Goal: Information Seeking & Learning: Find specific page/section

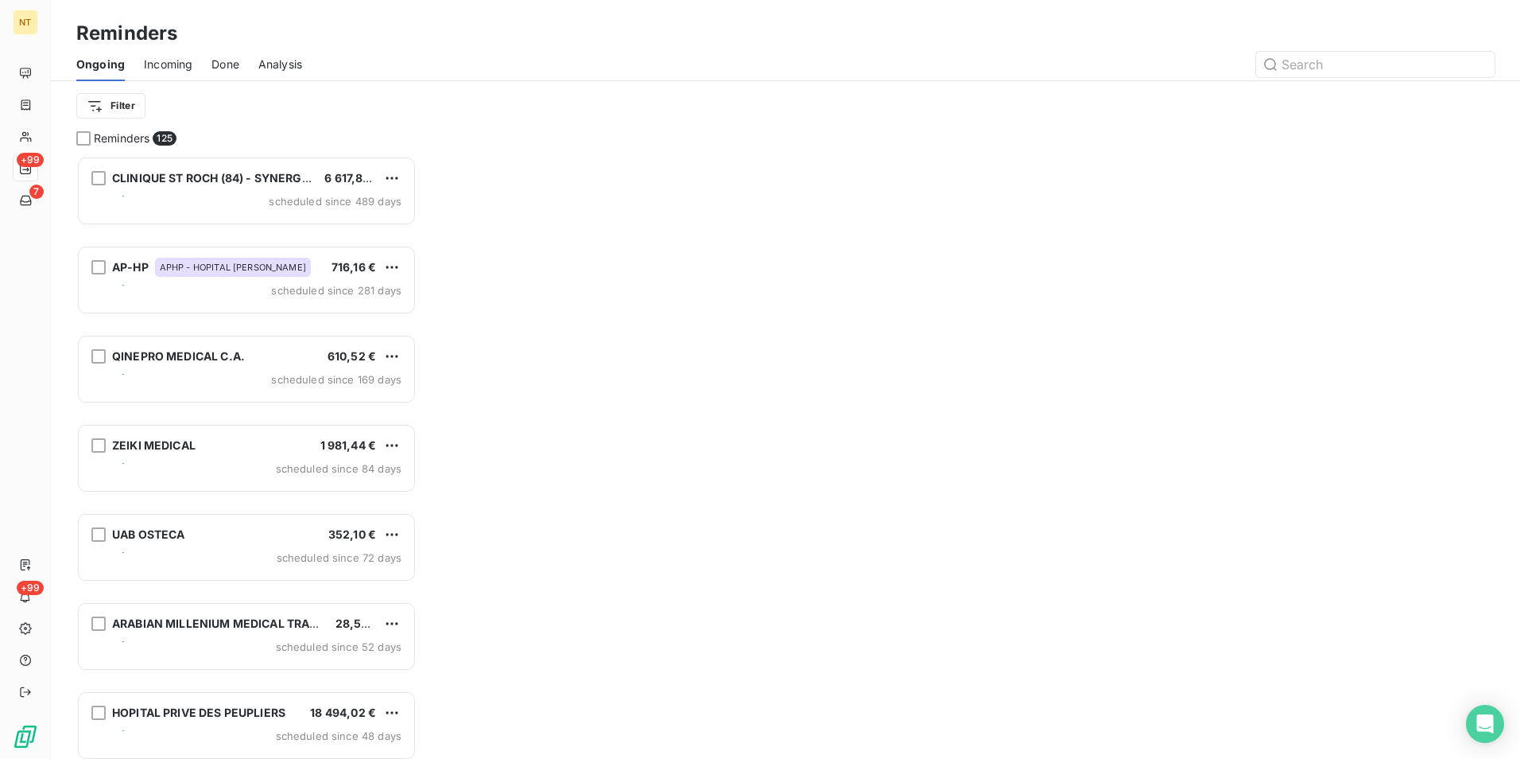
scroll to position [591, 328]
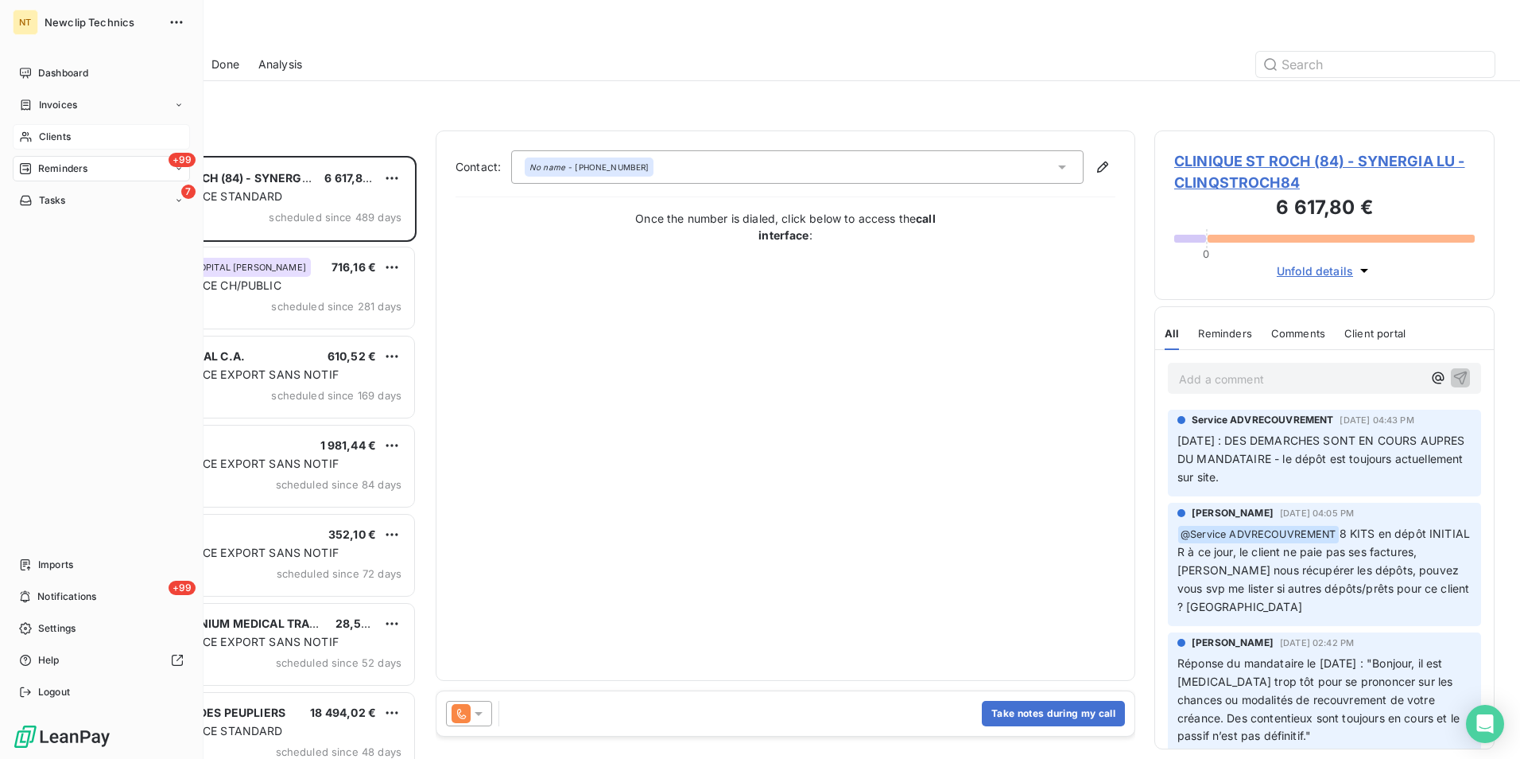
click at [60, 139] on span "Clients" at bounding box center [55, 137] width 32 height 14
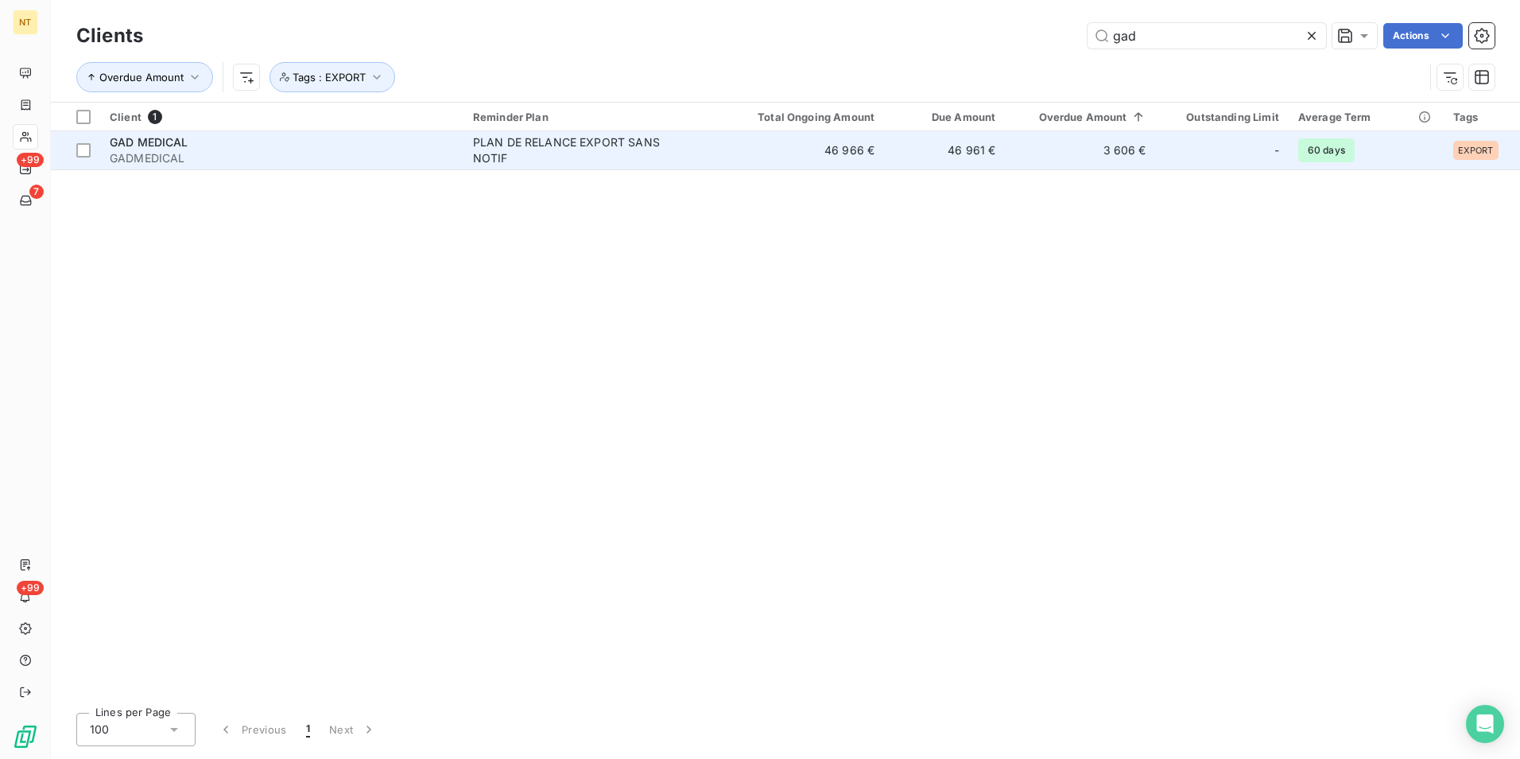
type input "gad"
click at [760, 142] on td "46 966 €" at bounding box center [803, 150] width 161 height 38
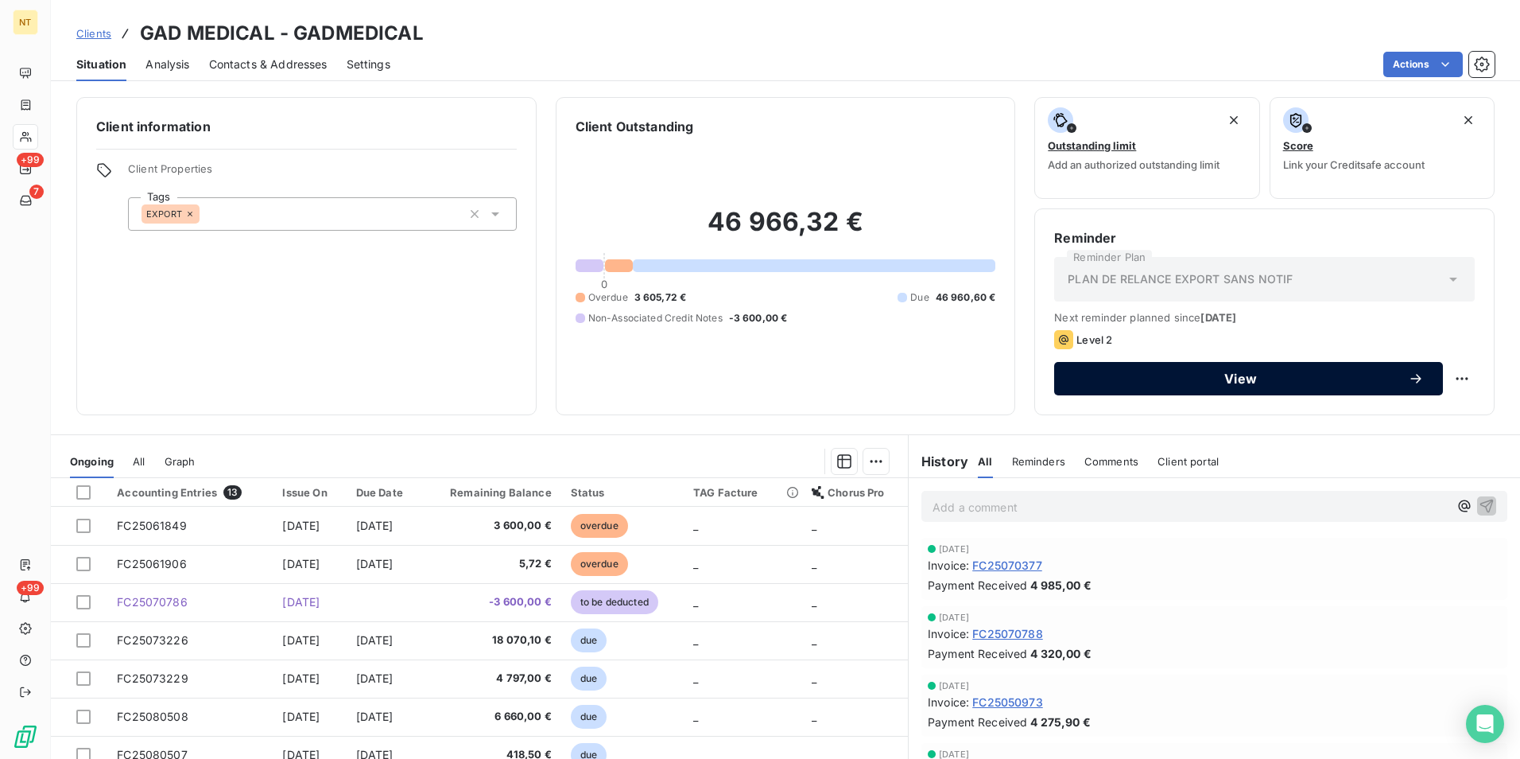
click at [1213, 382] on span "View" at bounding box center [1240, 378] width 335 height 13
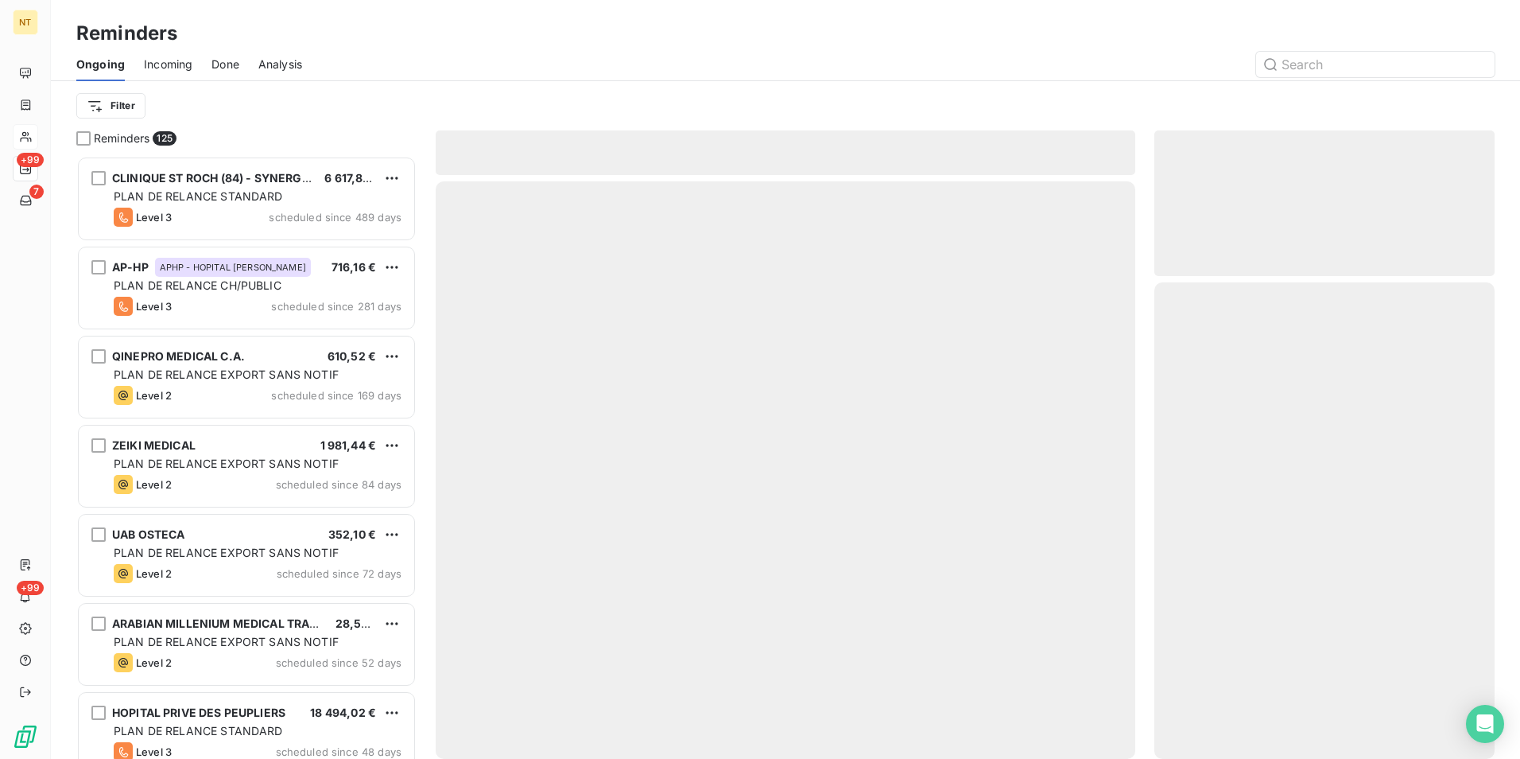
scroll to position [591, 328]
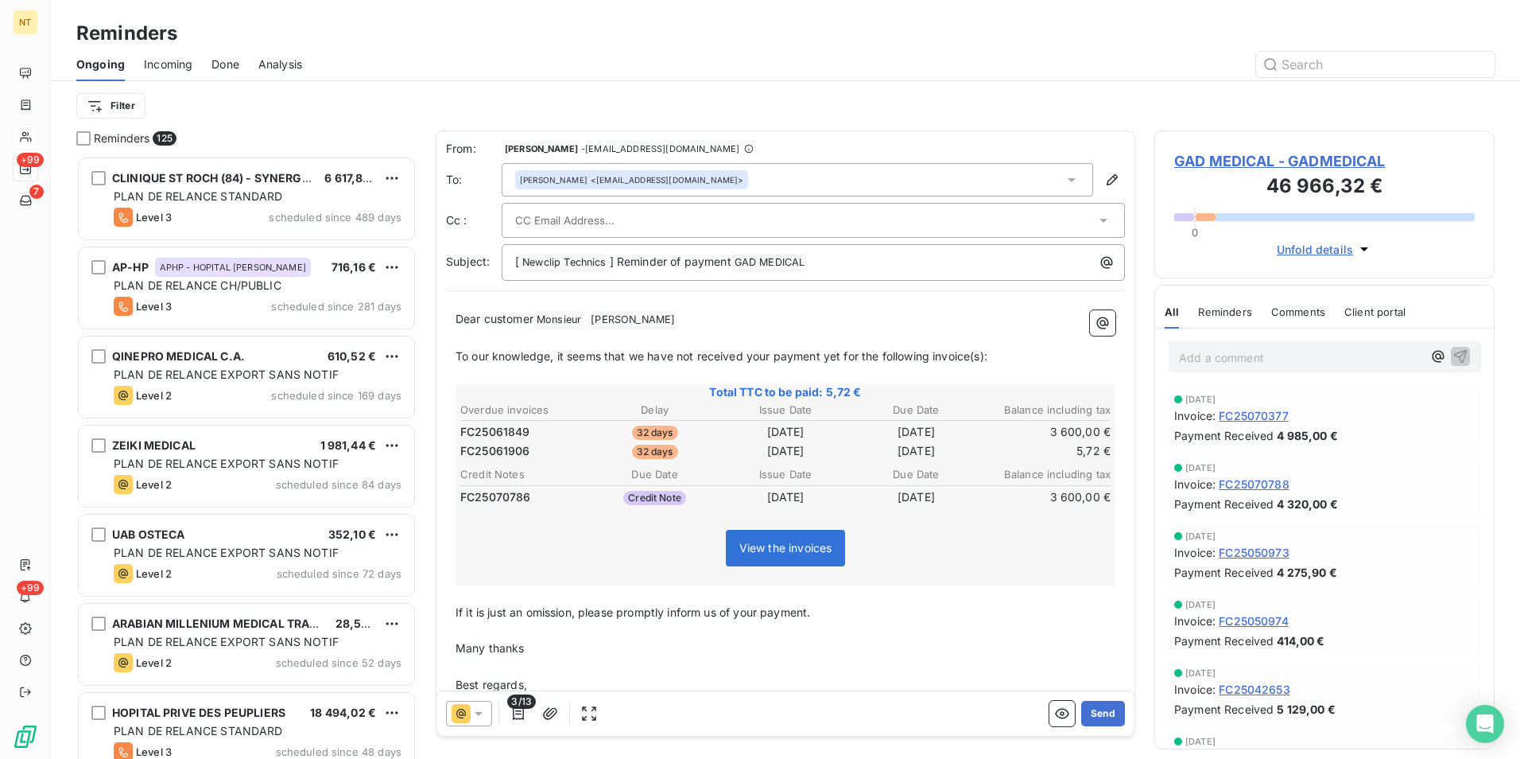
click at [588, 215] on input "text" at bounding box center [600, 220] width 171 height 24
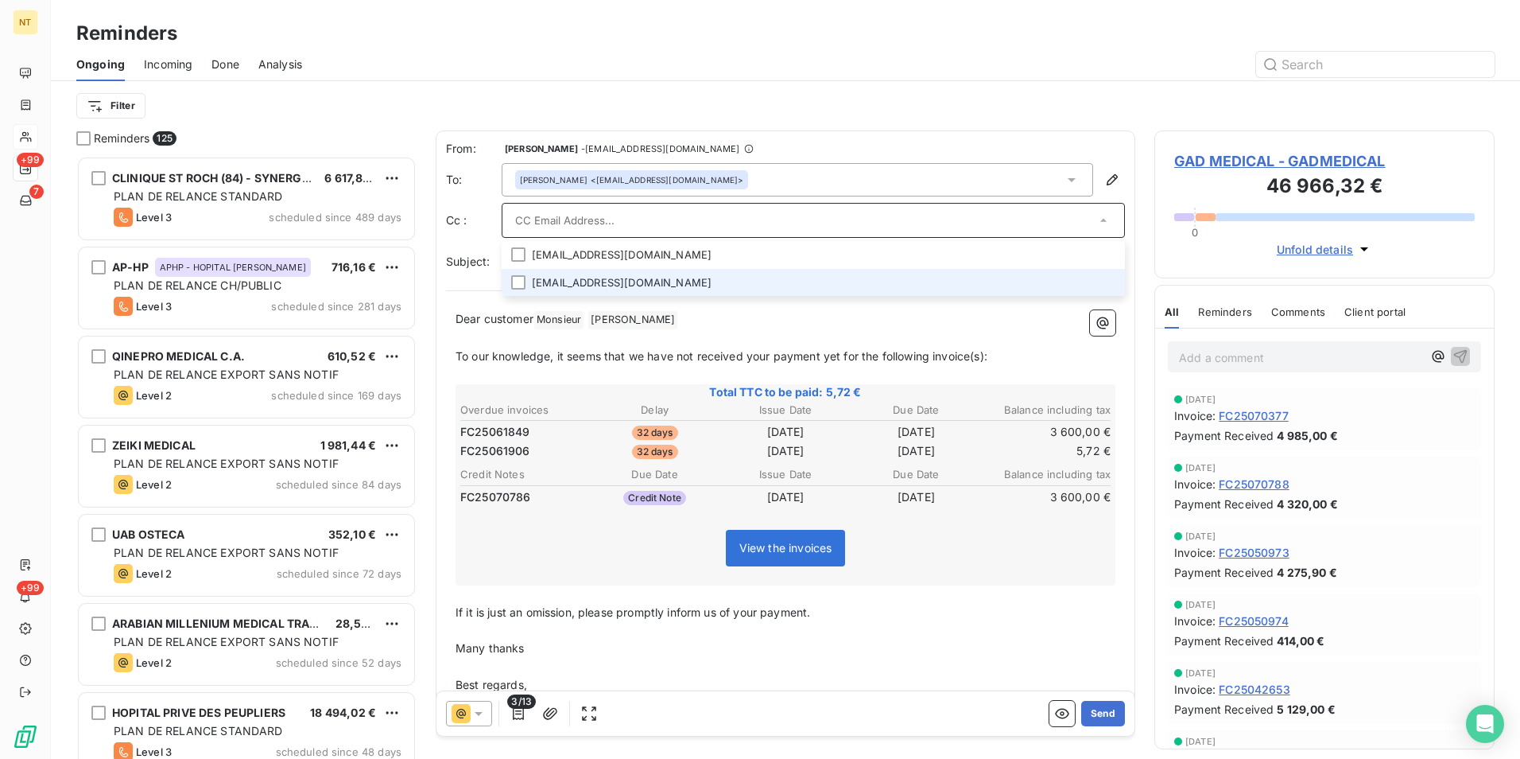
click at [582, 280] on li "[EMAIL_ADDRESS][DOMAIN_NAME]" at bounding box center [813, 283] width 623 height 28
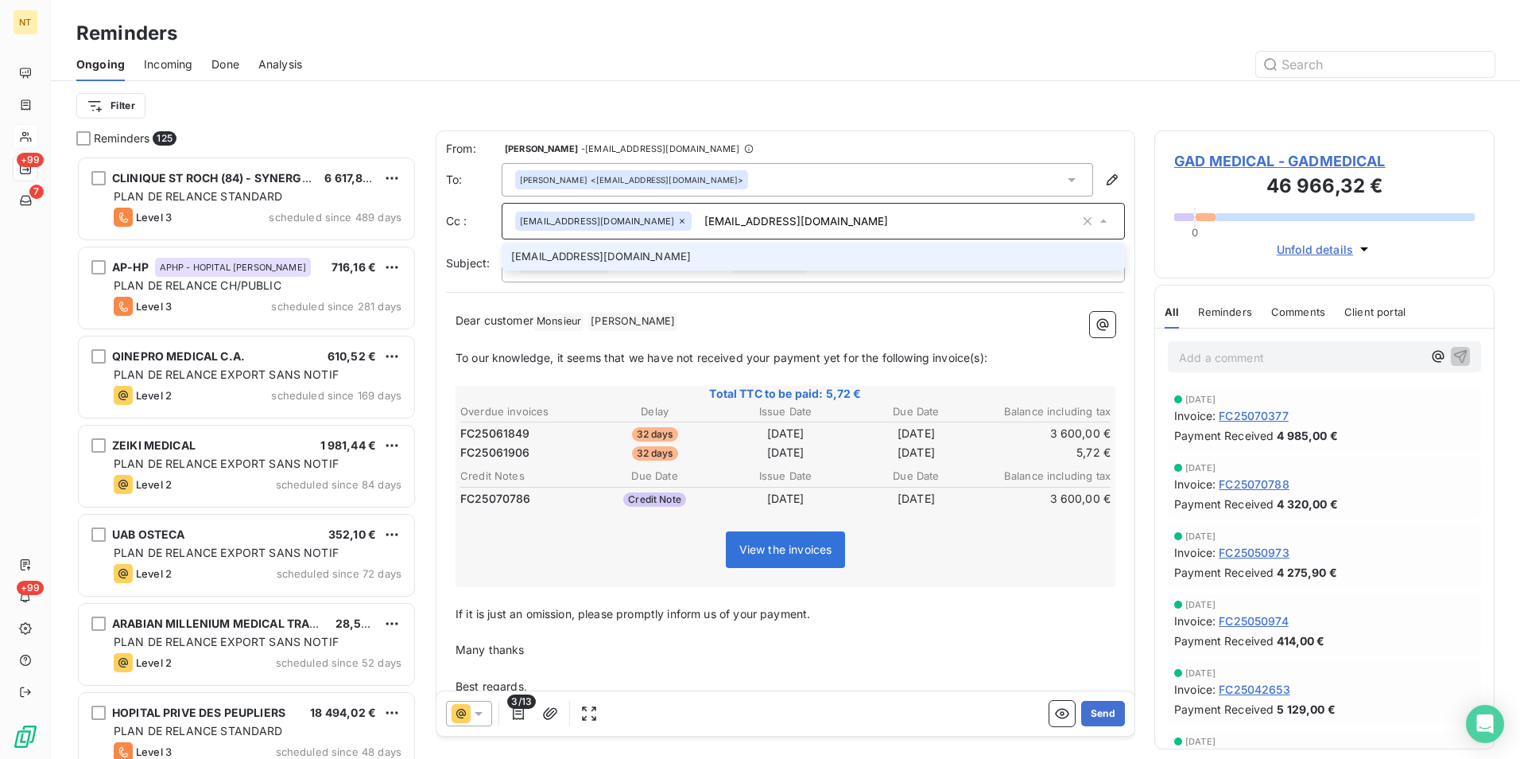
type input "[EMAIL_ADDRESS][DOMAIN_NAME]"
click at [587, 267] on li "[EMAIL_ADDRESS][DOMAIN_NAME]" at bounding box center [813, 257] width 623 height 28
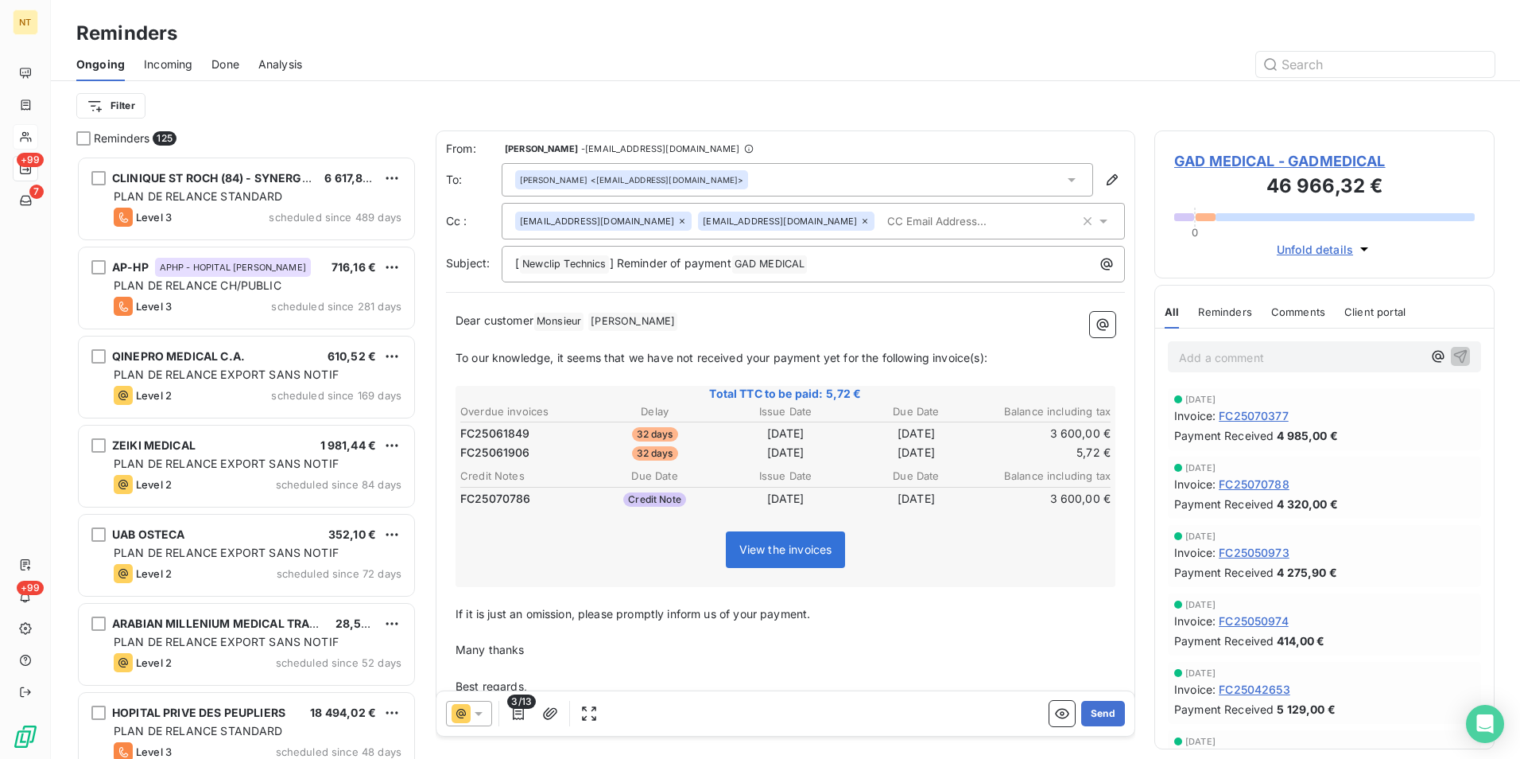
click at [561, 323] on span "Monsieur ﻿" at bounding box center [558, 321] width 49 height 18
click at [541, 320] on span "Monsieur ﻿" at bounding box center [558, 321] width 49 height 18
click at [557, 313] on span "Monsieur ﻿" at bounding box center [558, 321] width 49 height 18
click at [557, 311] on div "Dear customer Monsieur ﻿ [PERSON_NAME] ﻿ ﻿ ﻿ To our knowledge, it seems that we…" at bounding box center [785, 513] width 679 height 422
click at [560, 323] on span "Monsieur ﻿" at bounding box center [558, 321] width 49 height 18
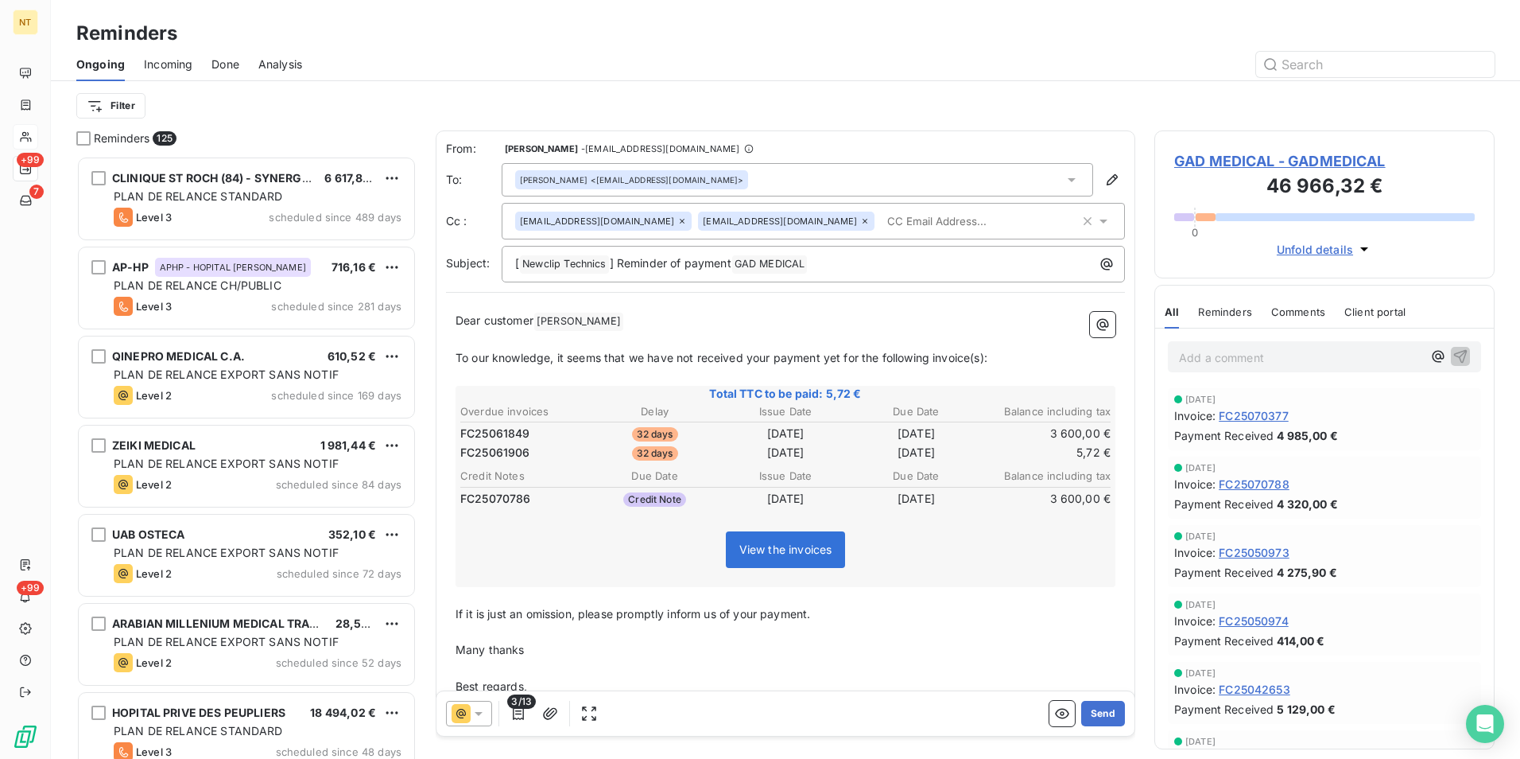
click at [562, 315] on span "[PERSON_NAME] ﻿" at bounding box center [578, 321] width 89 height 18
click at [556, 316] on span "[PERSON_NAME] ﻿" at bounding box center [578, 321] width 89 height 18
click at [556, 315] on span "[PERSON_NAME] ﻿" at bounding box center [578, 321] width 89 height 18
click at [980, 355] on span "To our knowledge, it seems that we have not received your payment yet for the f…" at bounding box center [722, 357] width 532 height 14
click at [982, 357] on span "To our knowledge, it seems that we have not received your payment yet for the f…" at bounding box center [720, 357] width 528 height 14
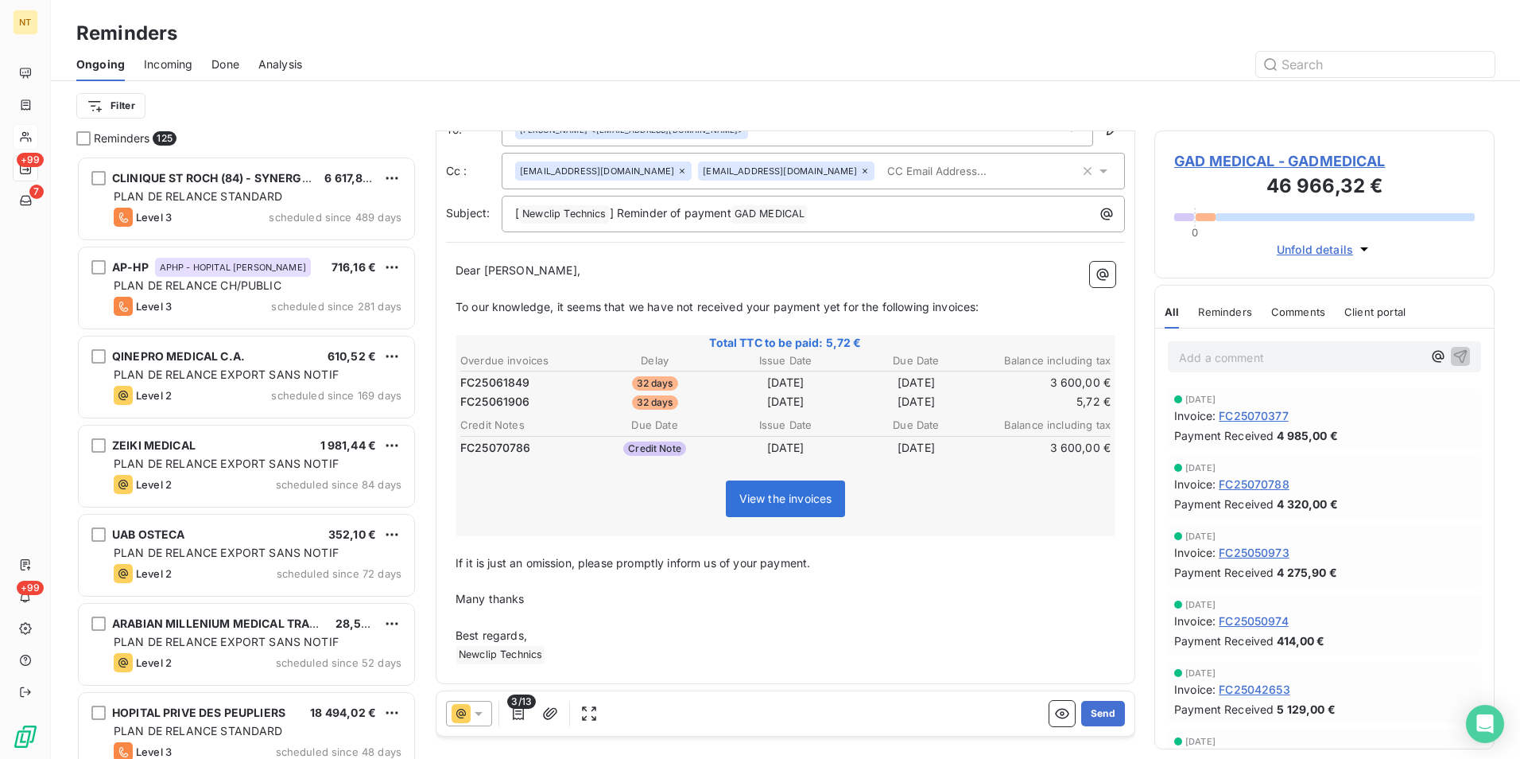
scroll to position [54, 0]
click at [1084, 169] on icon "button" at bounding box center [1088, 168] width 8 height 8
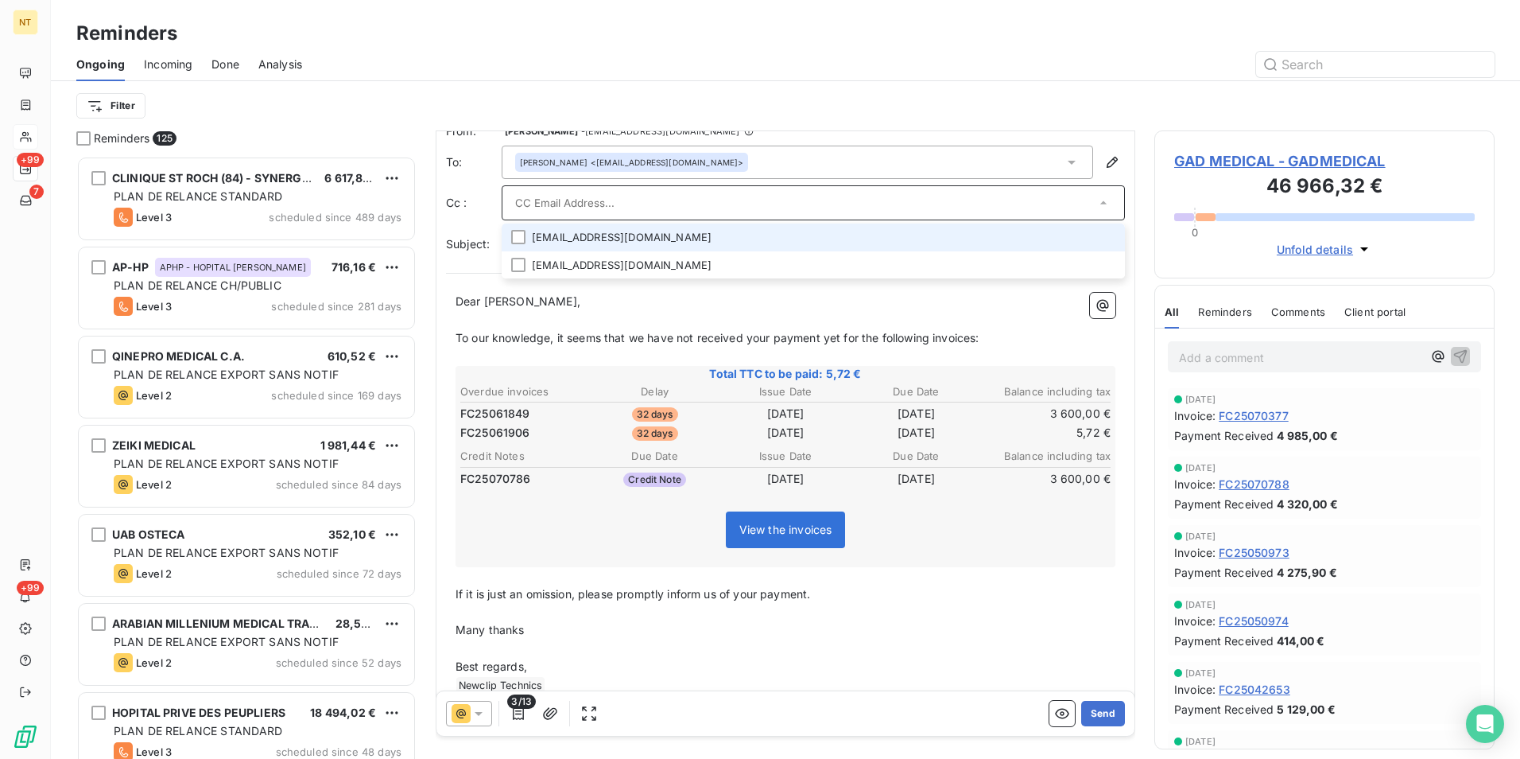
scroll to position [0, 0]
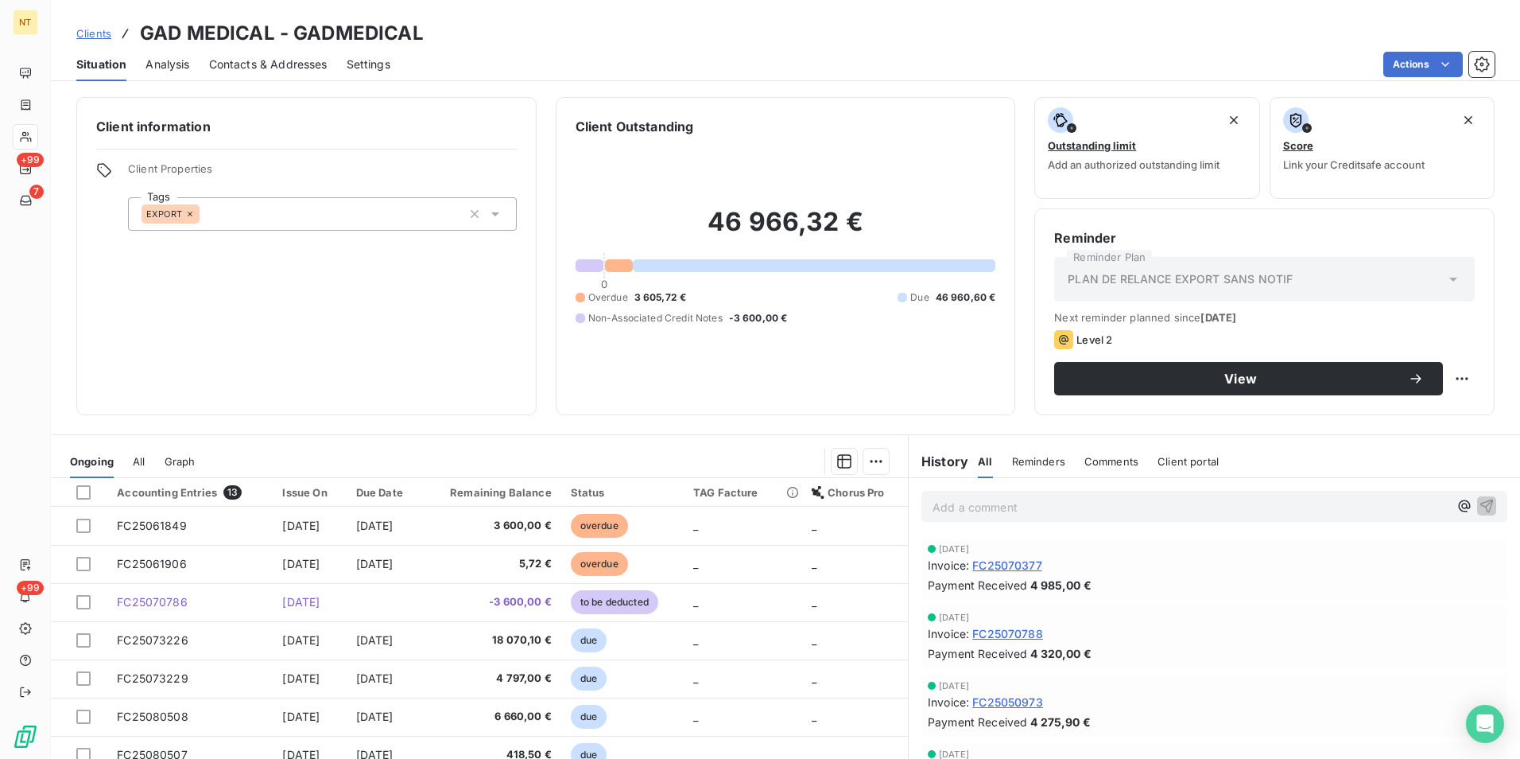
click at [737, 387] on div "46 966,32 € 0 Overdue 3 605,72 € Due 46 960,60 € Non-Associated Credit Notes -3…" at bounding box center [786, 265] width 421 height 259
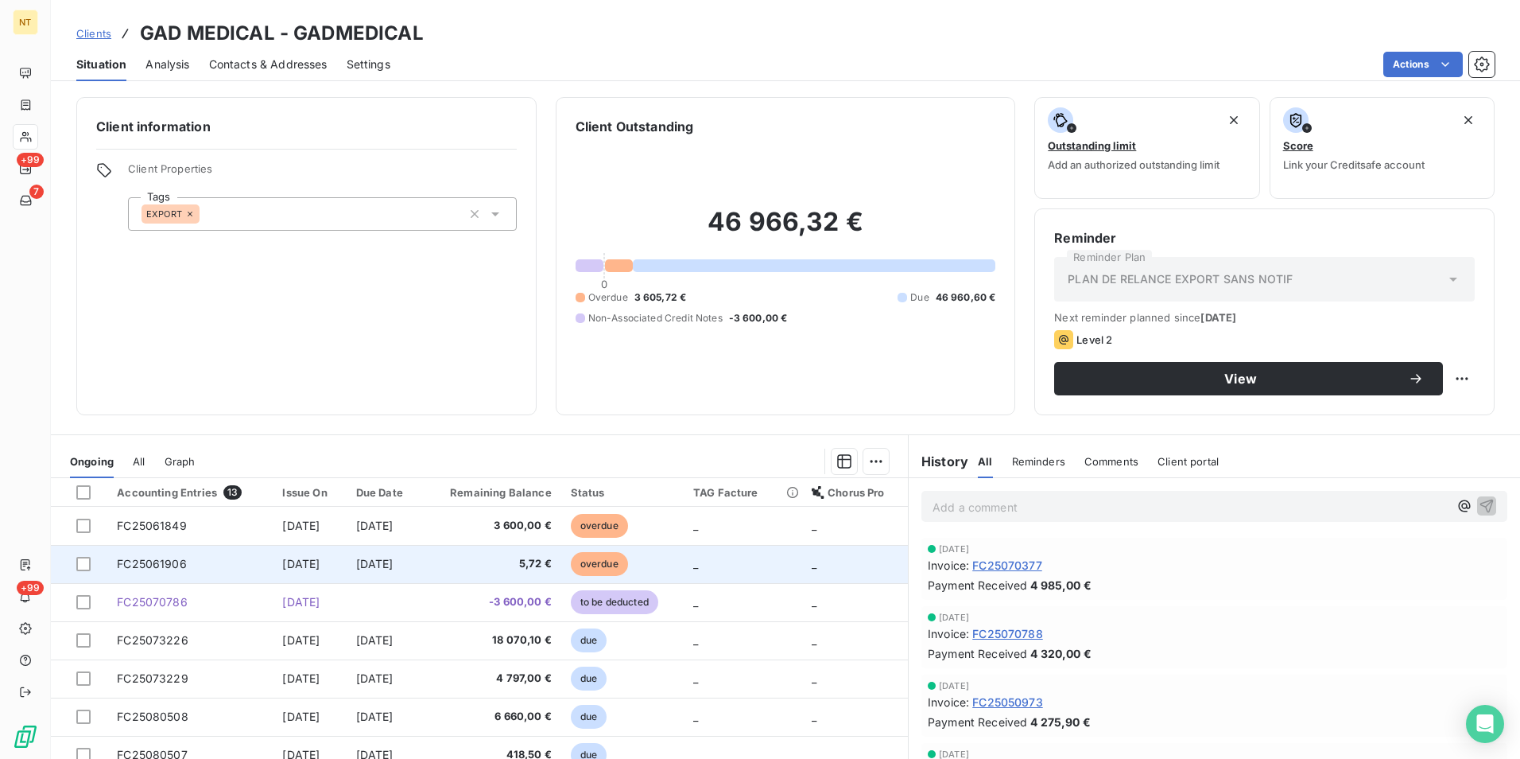
click at [394, 562] on span "[DATE]" at bounding box center [374, 564] width 37 height 14
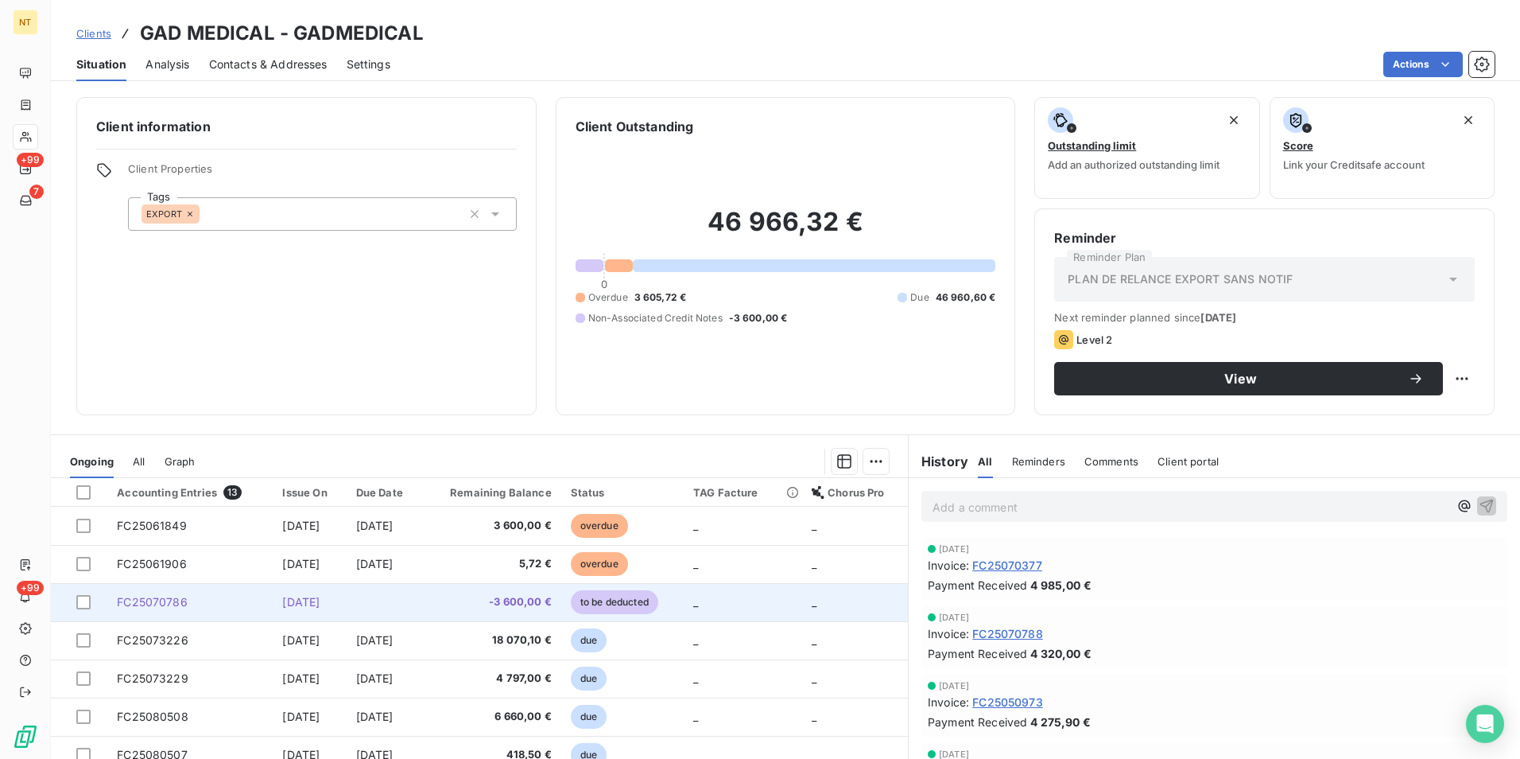
click at [543, 600] on span "-3 600,00 €" at bounding box center [491, 602] width 119 height 16
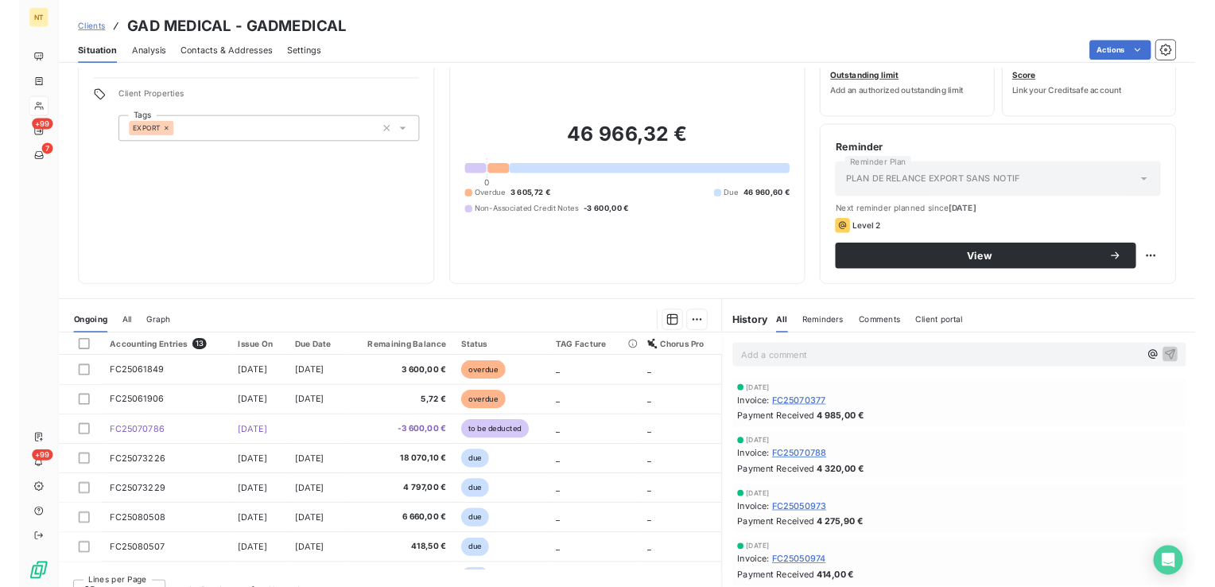
scroll to position [73, 0]
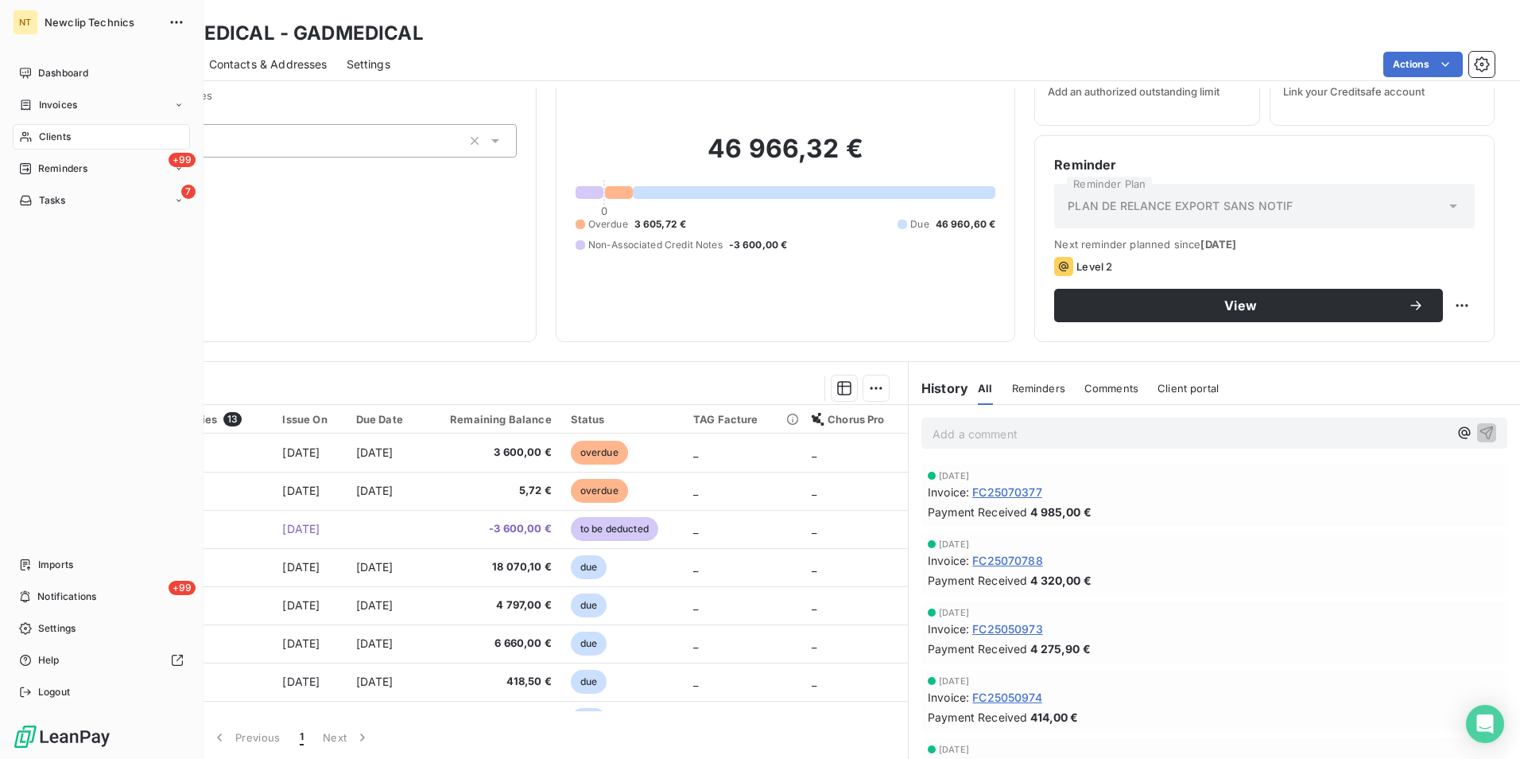
click at [61, 144] on div "Clients" at bounding box center [101, 136] width 177 height 25
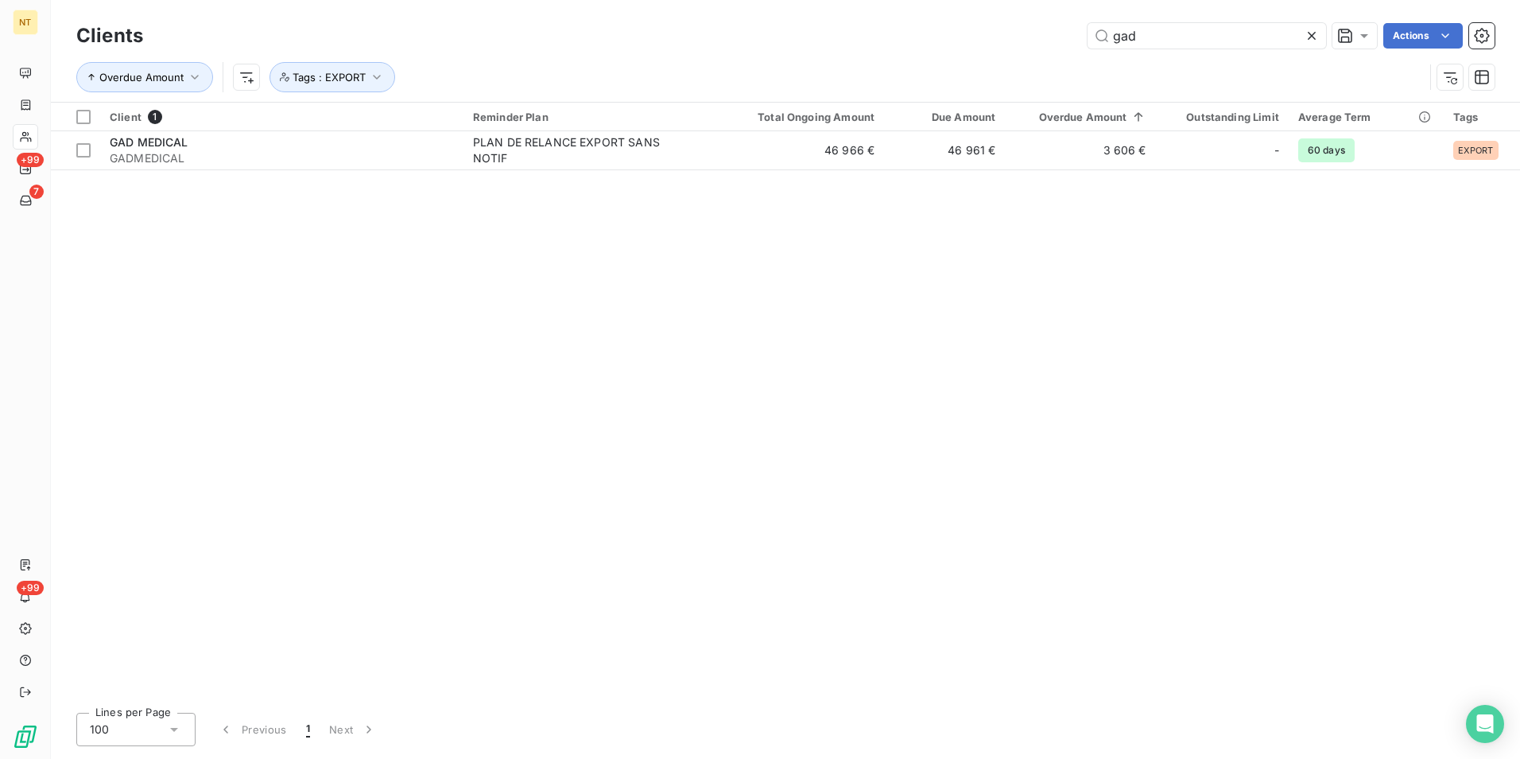
drag, startPoint x: 1162, startPoint y: 35, endPoint x: 793, endPoint y: 33, distance: 368.9
click at [793, 33] on div "gad Actions" at bounding box center [828, 35] width 1333 height 25
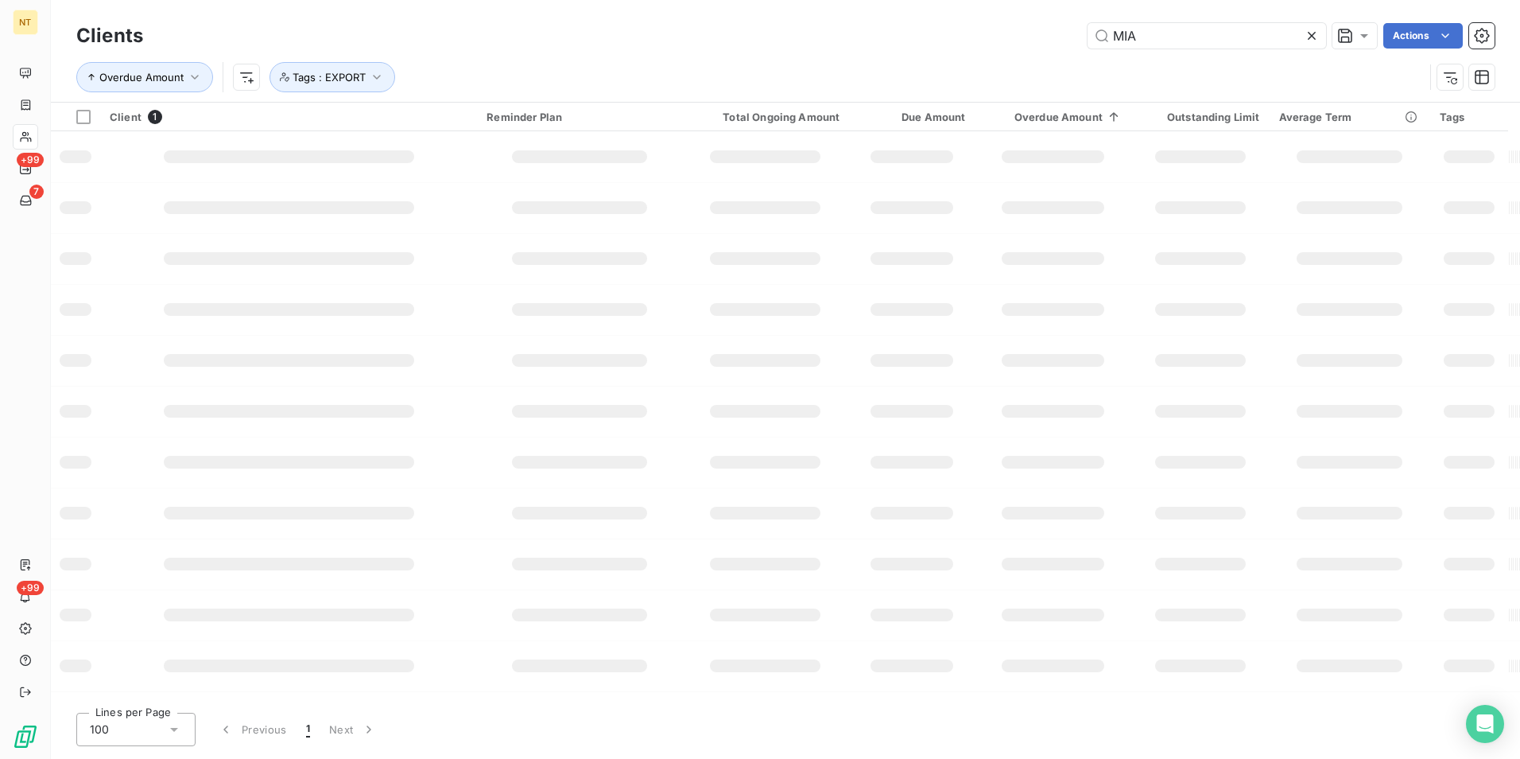
type input "MIA"
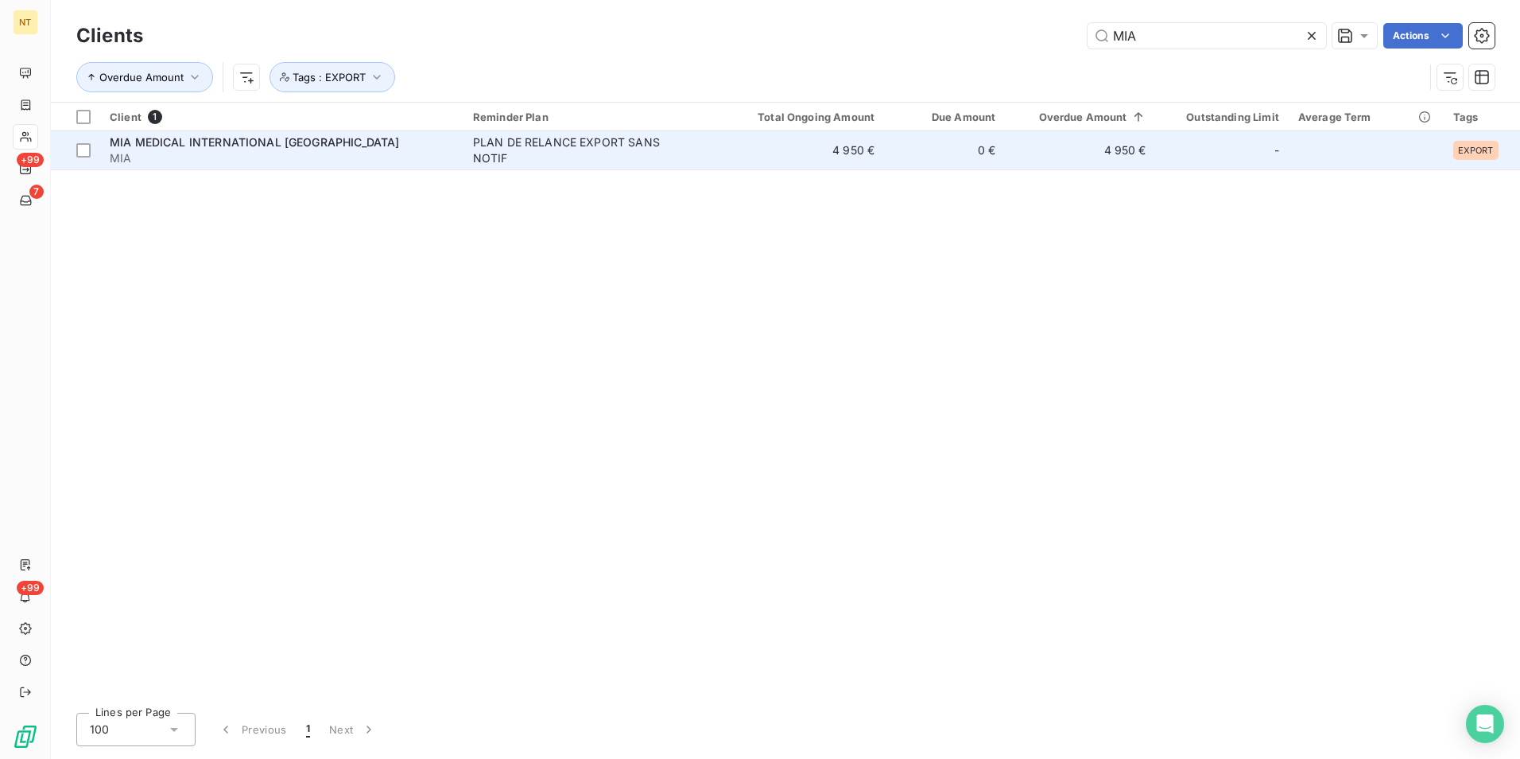
click at [703, 141] on span "PLAN DE RELANCE EXPORT SANS NOTIF" at bounding box center [593, 150] width 240 height 32
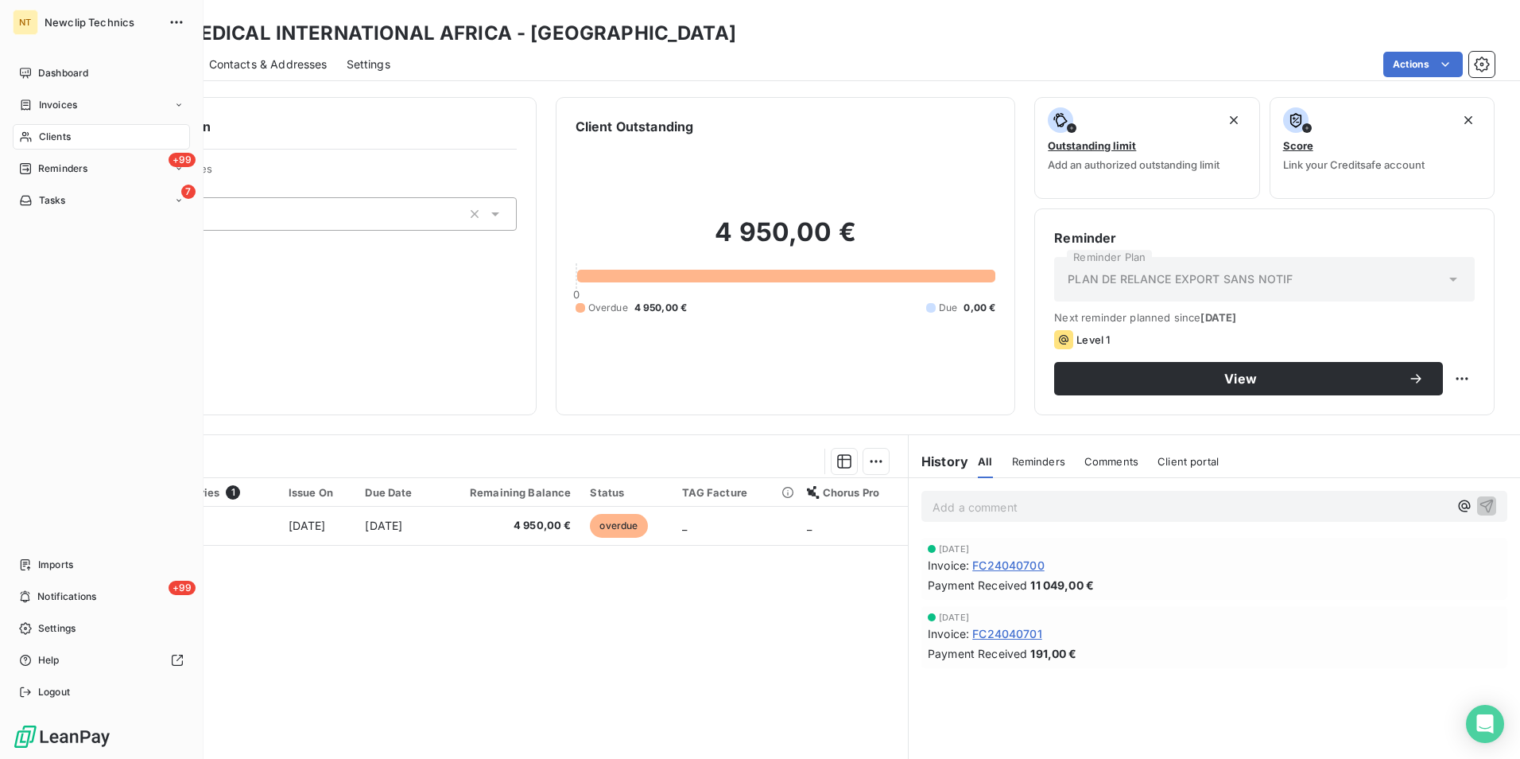
click at [52, 142] on span "Clients" at bounding box center [55, 137] width 32 height 14
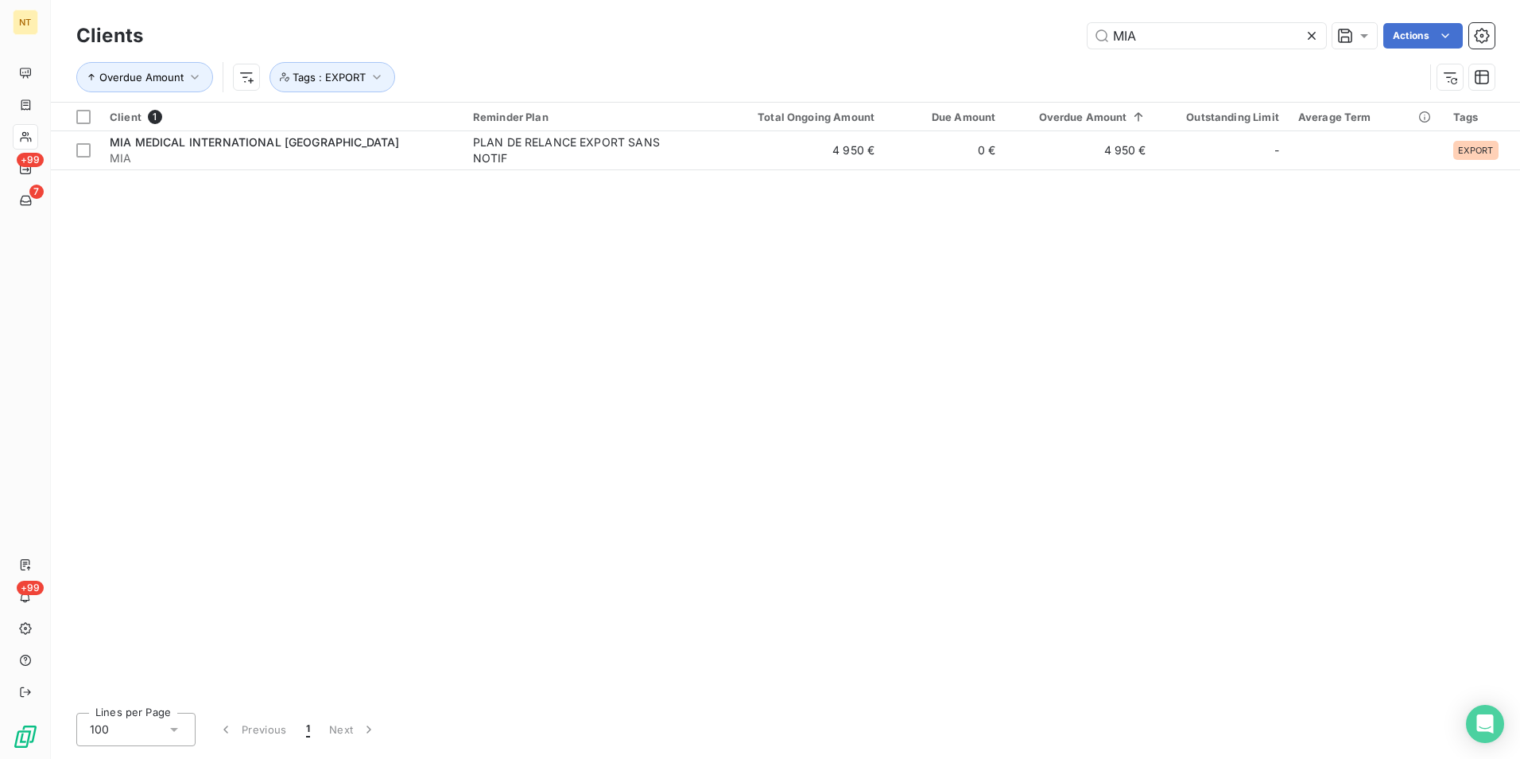
drag, startPoint x: 1148, startPoint y: 48, endPoint x: 856, endPoint y: 39, distance: 291.9
click at [871, 39] on div "MIA Actions" at bounding box center [828, 35] width 1333 height 25
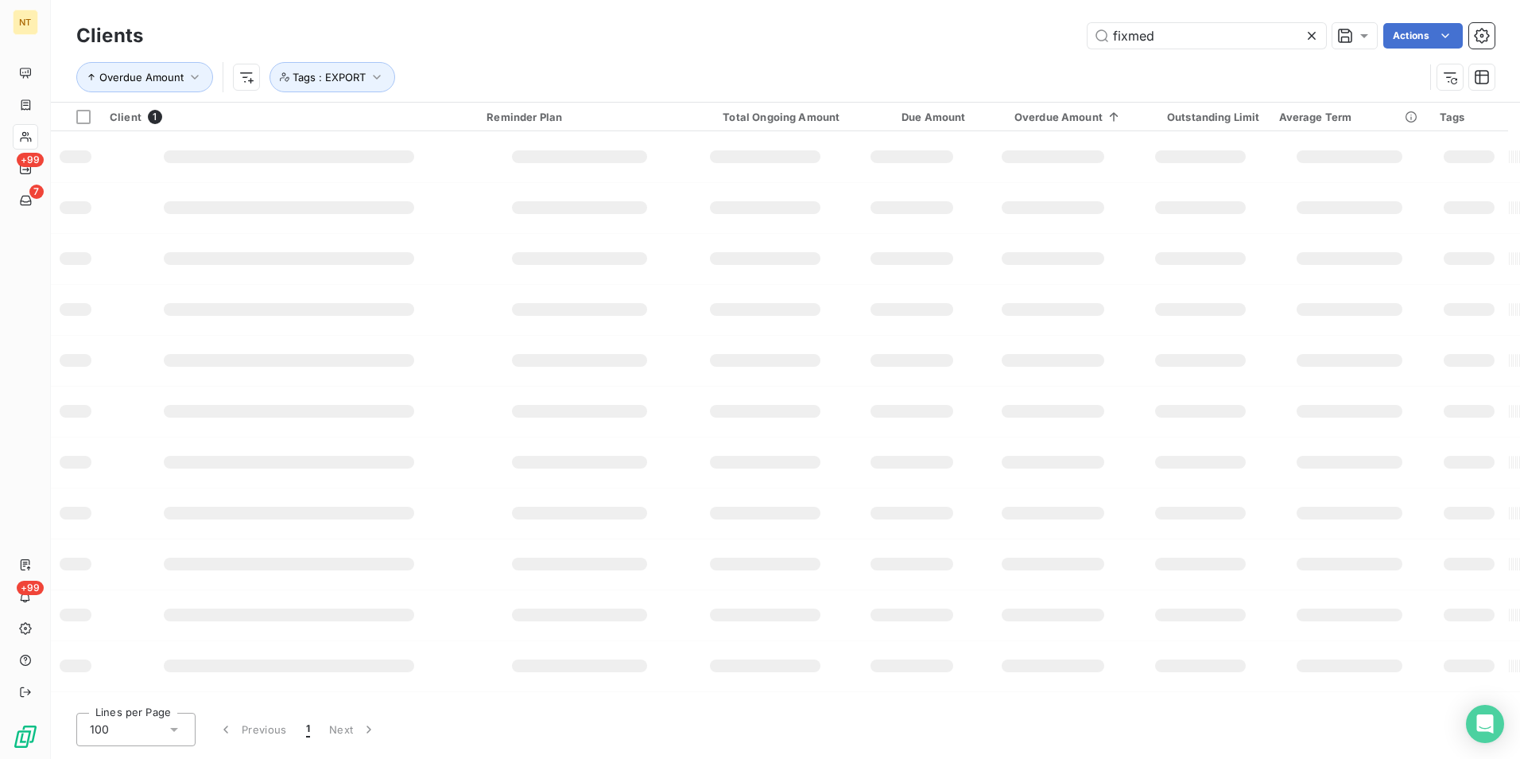
type input "fixmed"
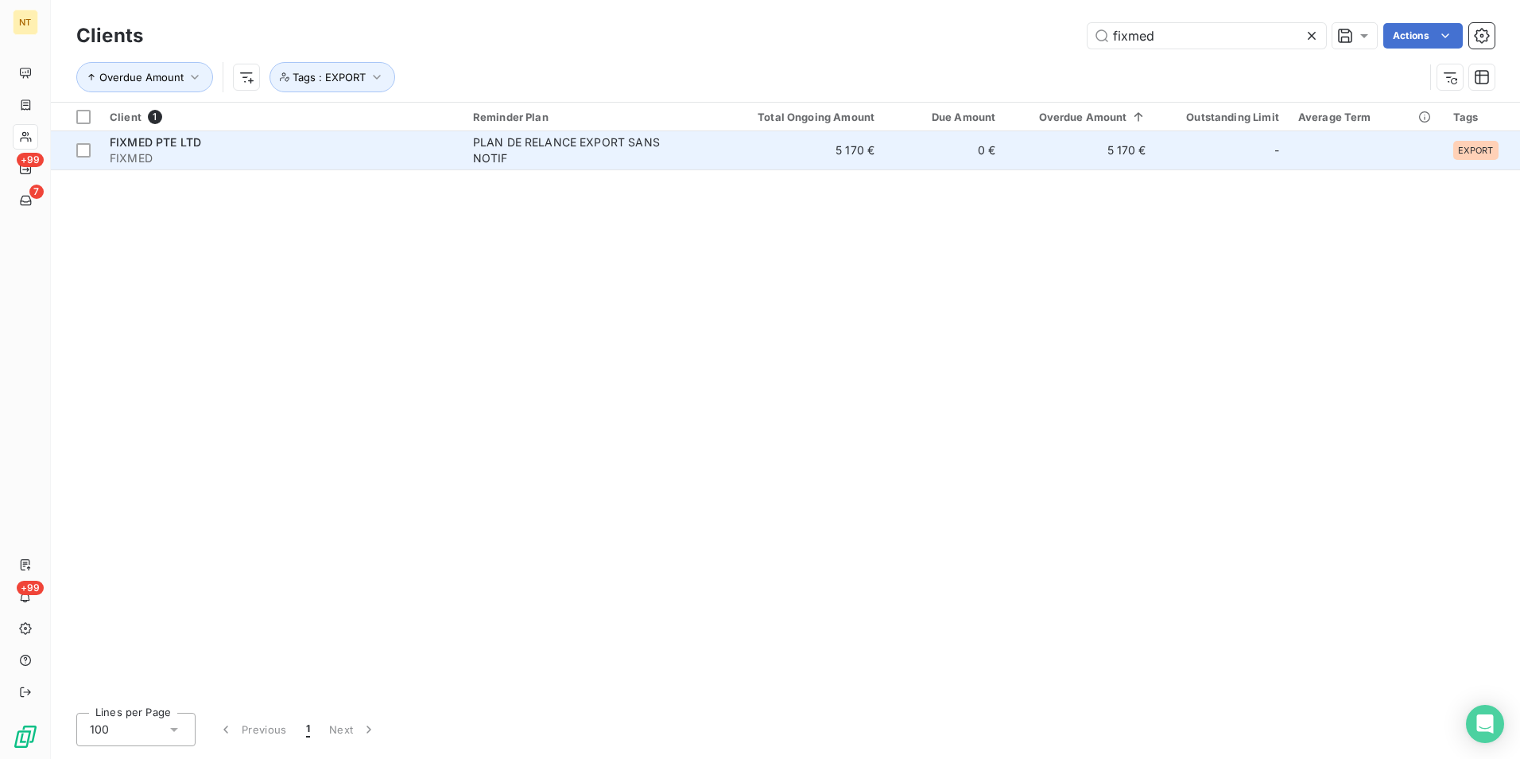
click at [601, 169] on td "PLAN DE RELANCE EXPORT SANS NOTIF" at bounding box center [593, 150] width 259 height 38
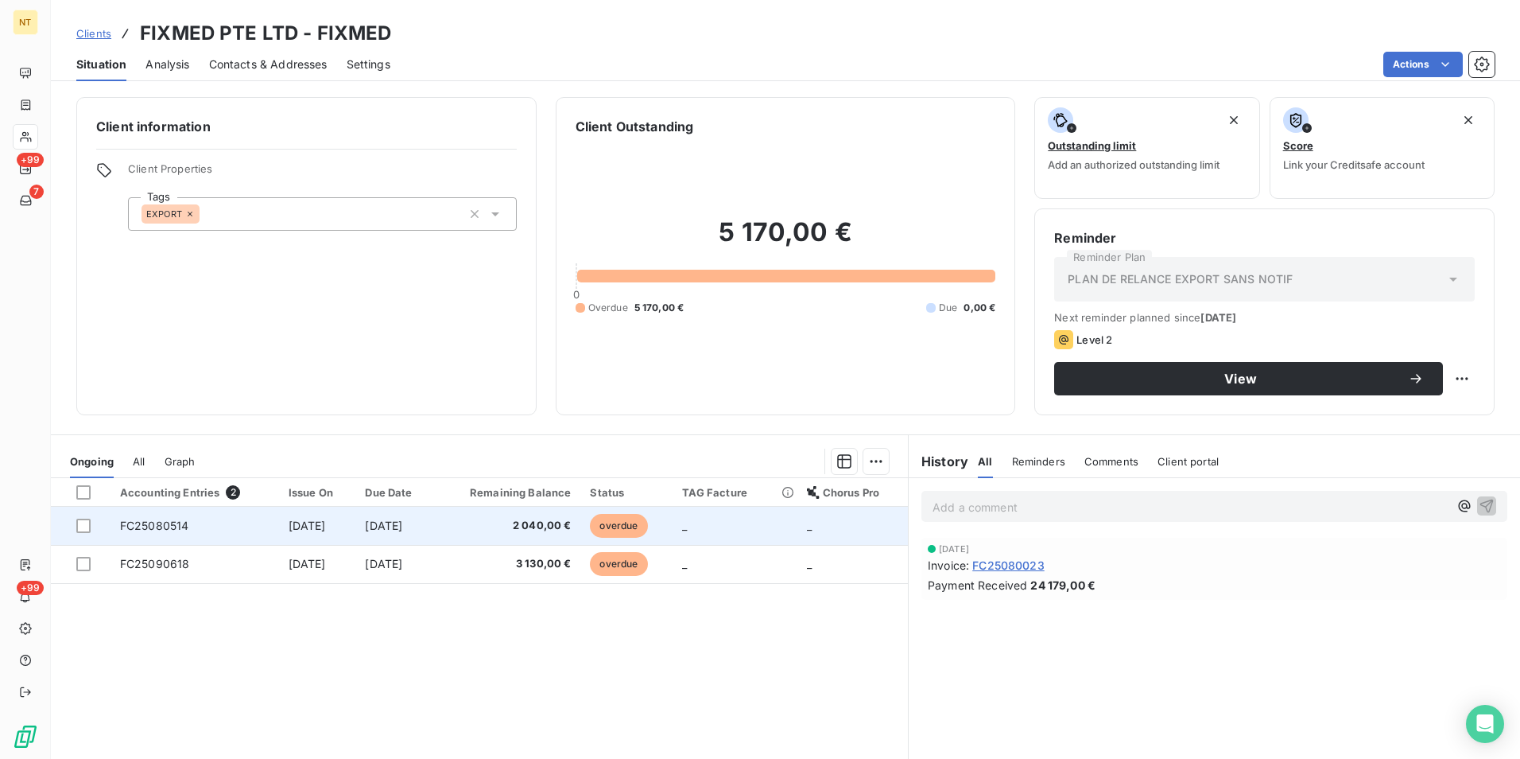
click at [566, 525] on span "2 040,00 €" at bounding box center [508, 526] width 126 height 16
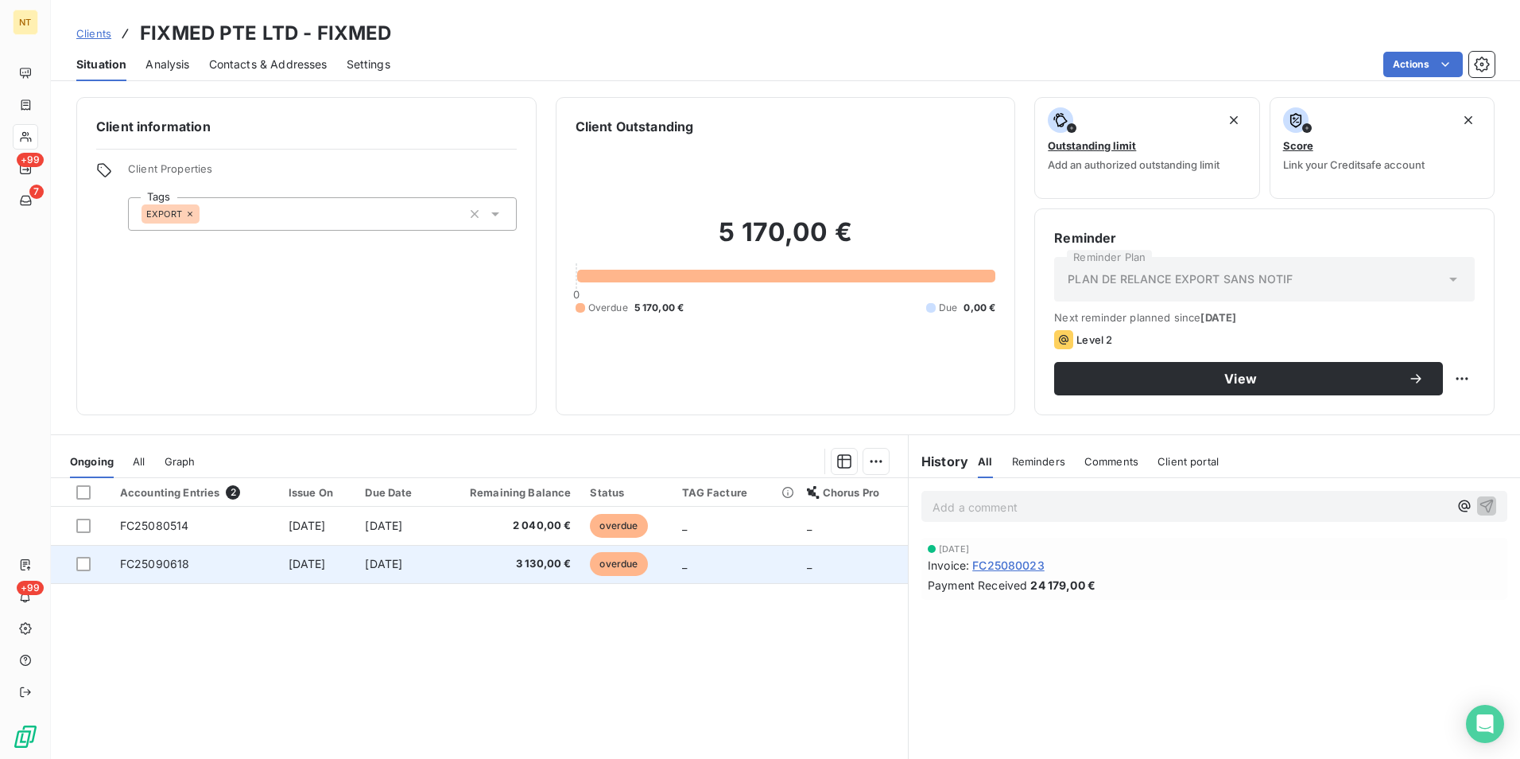
click at [512, 564] on span "3 130,00 €" at bounding box center [508, 564] width 126 height 16
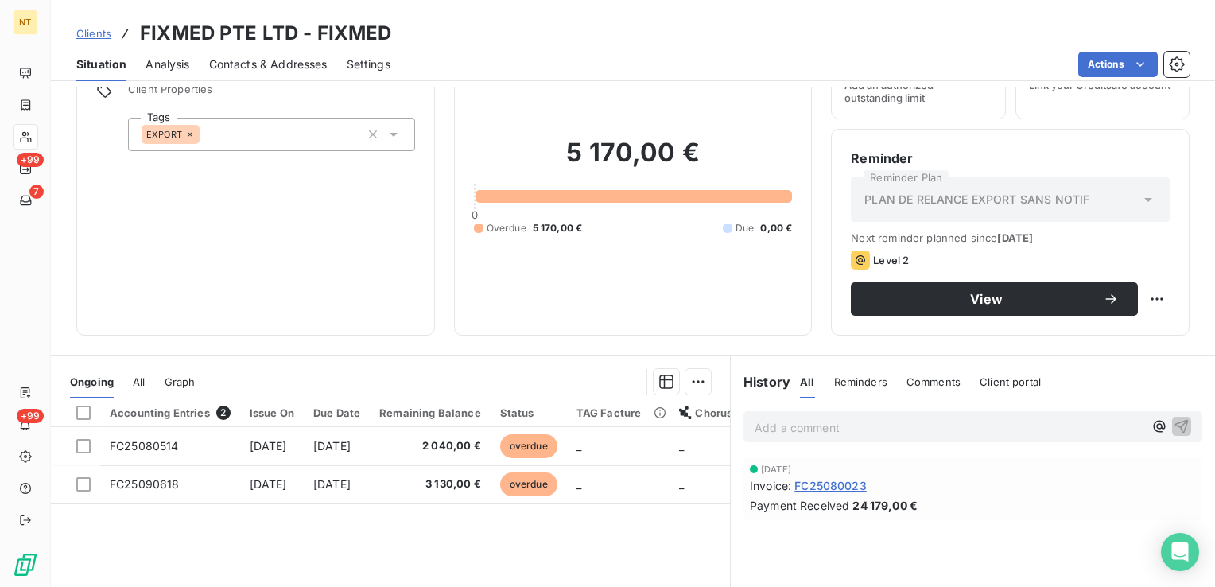
scroll to position [80, 0]
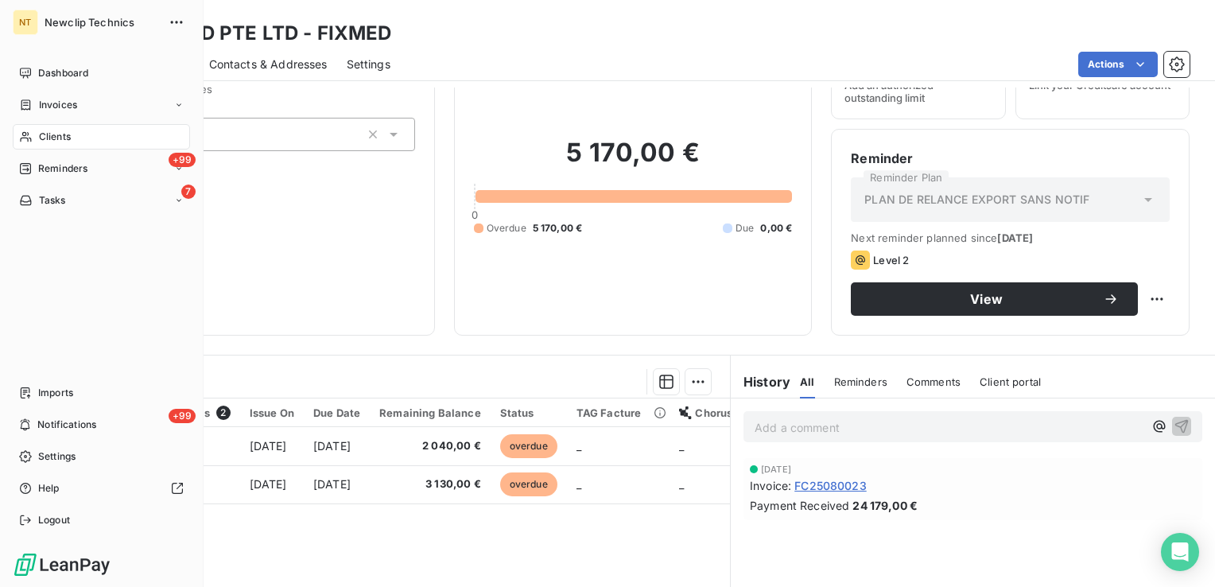
click at [84, 134] on div "Clients" at bounding box center [101, 136] width 177 height 25
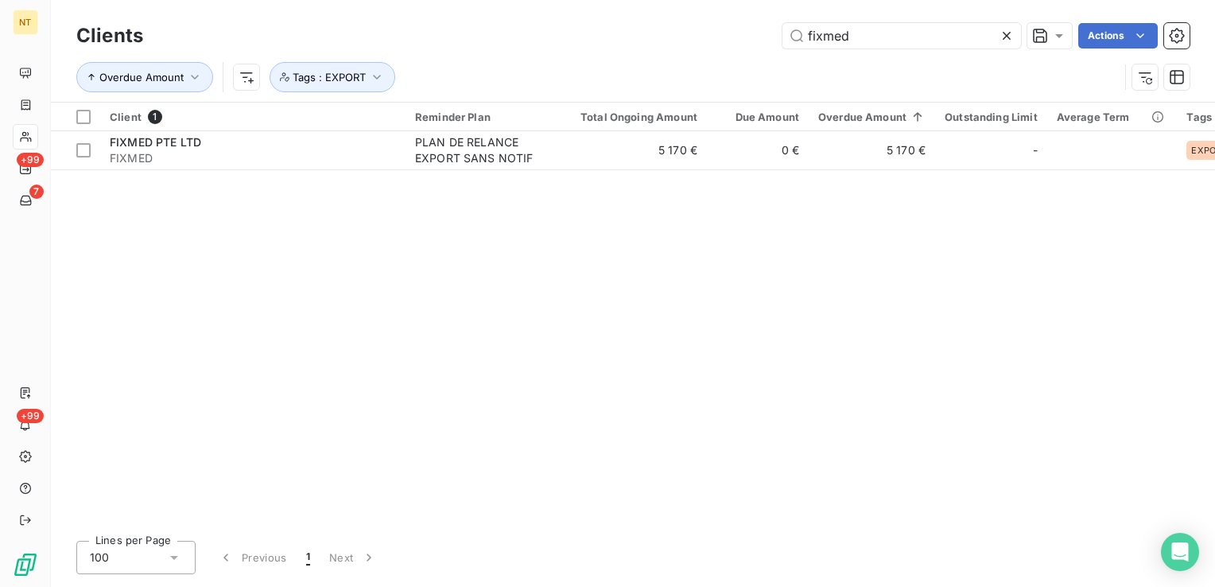
click at [1002, 37] on icon at bounding box center [1007, 36] width 16 height 16
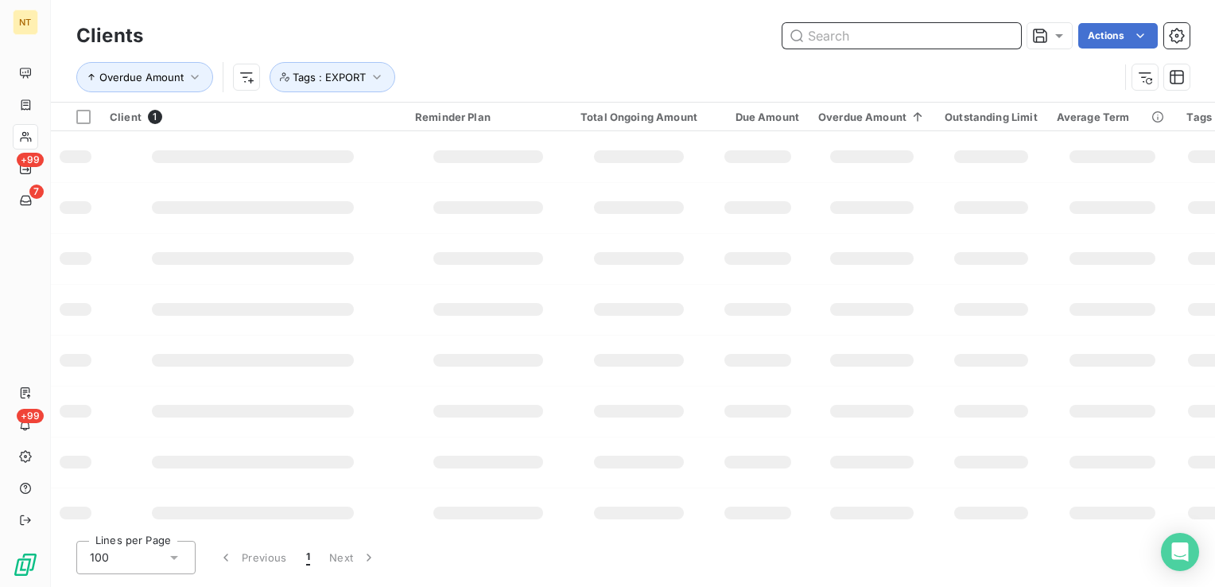
click at [903, 35] on input "text" at bounding box center [901, 35] width 239 height 25
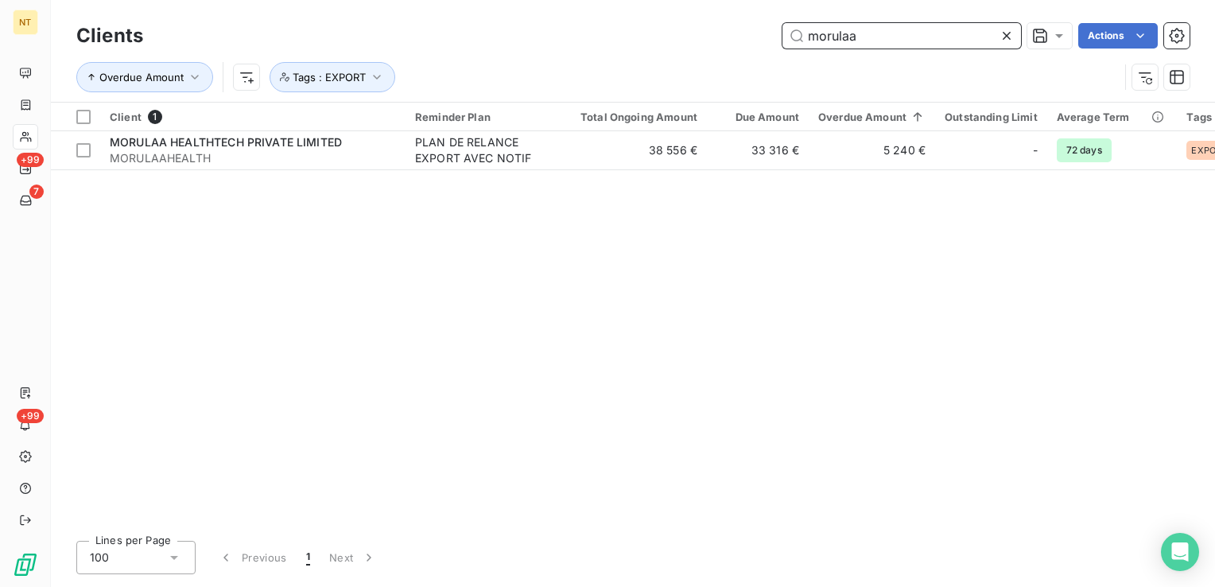
type input "morulaa"
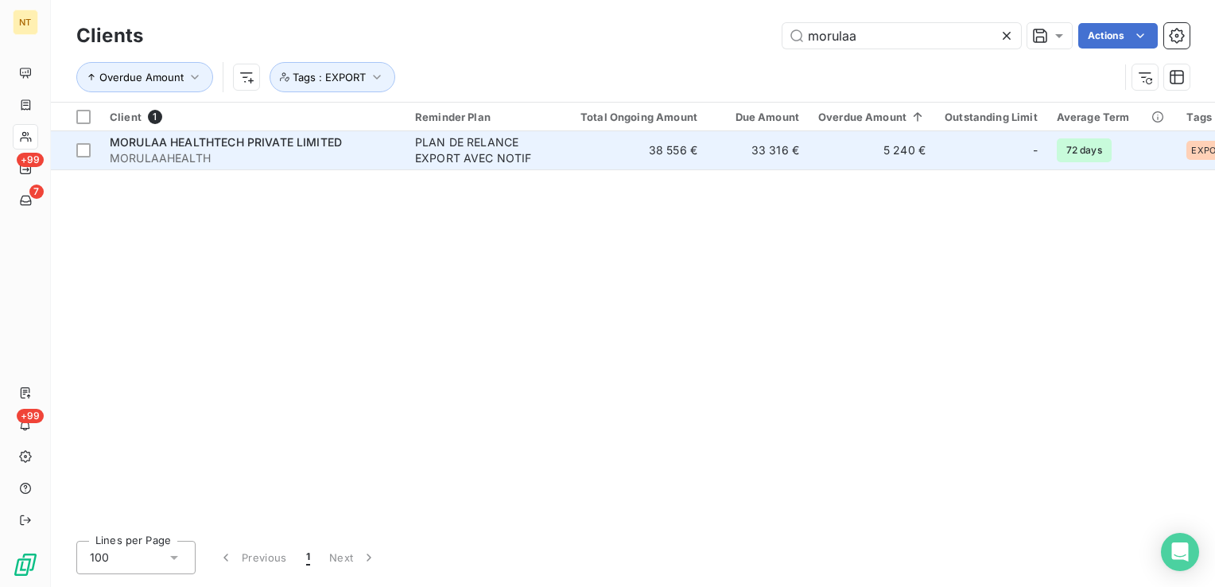
click at [602, 152] on td "38 556 €" at bounding box center [639, 150] width 136 height 38
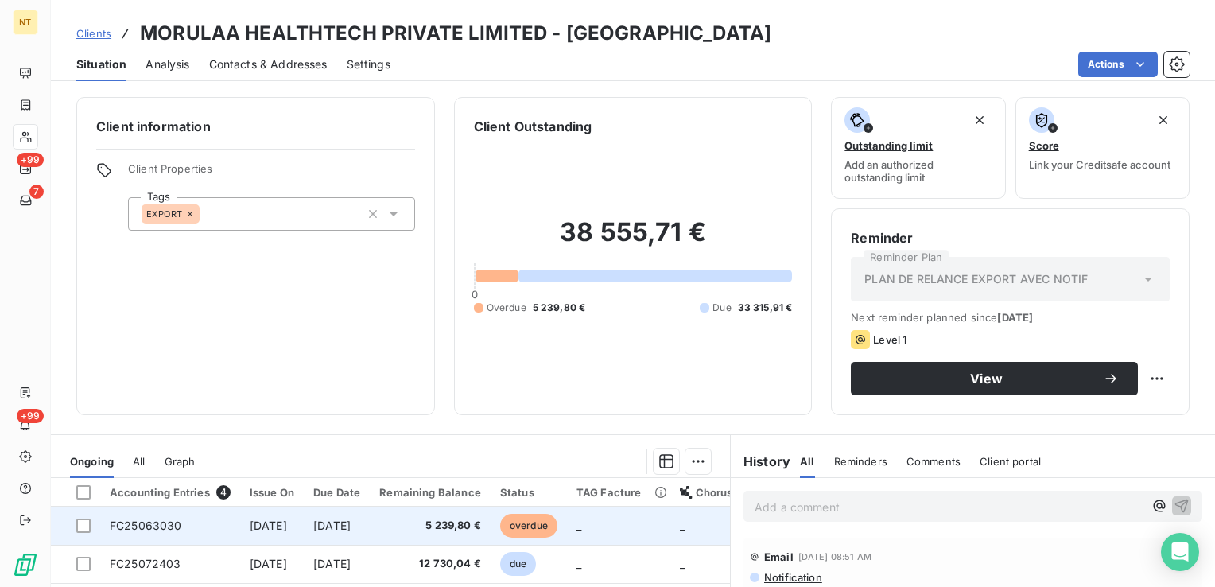
click at [481, 530] on span "5 239,80 €" at bounding box center [430, 526] width 102 height 16
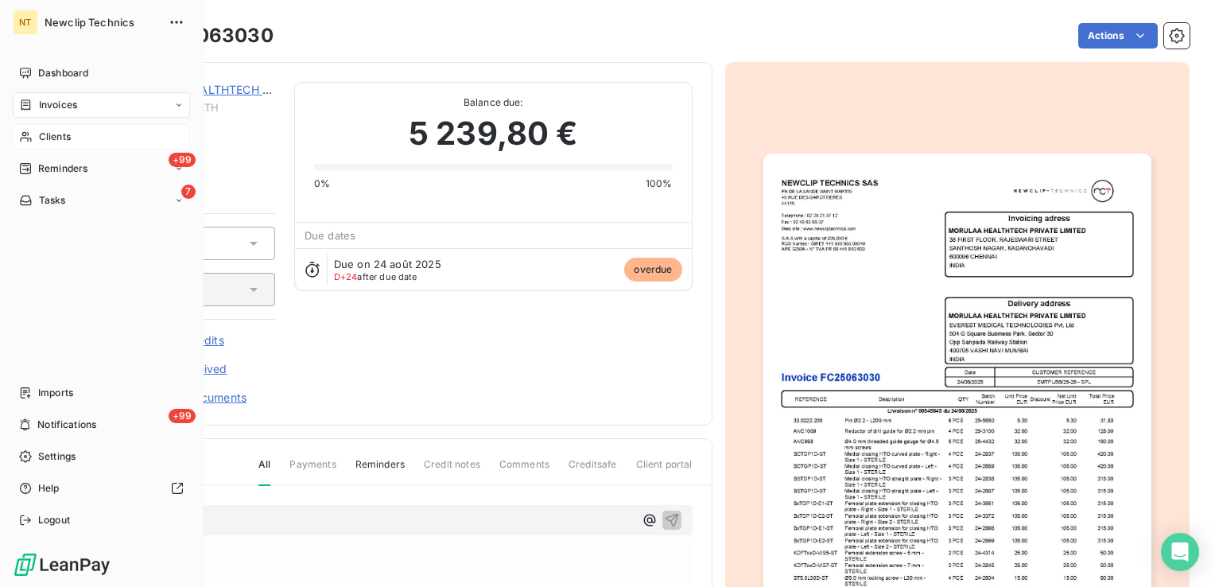
click at [51, 133] on span "Clients" at bounding box center [55, 137] width 32 height 14
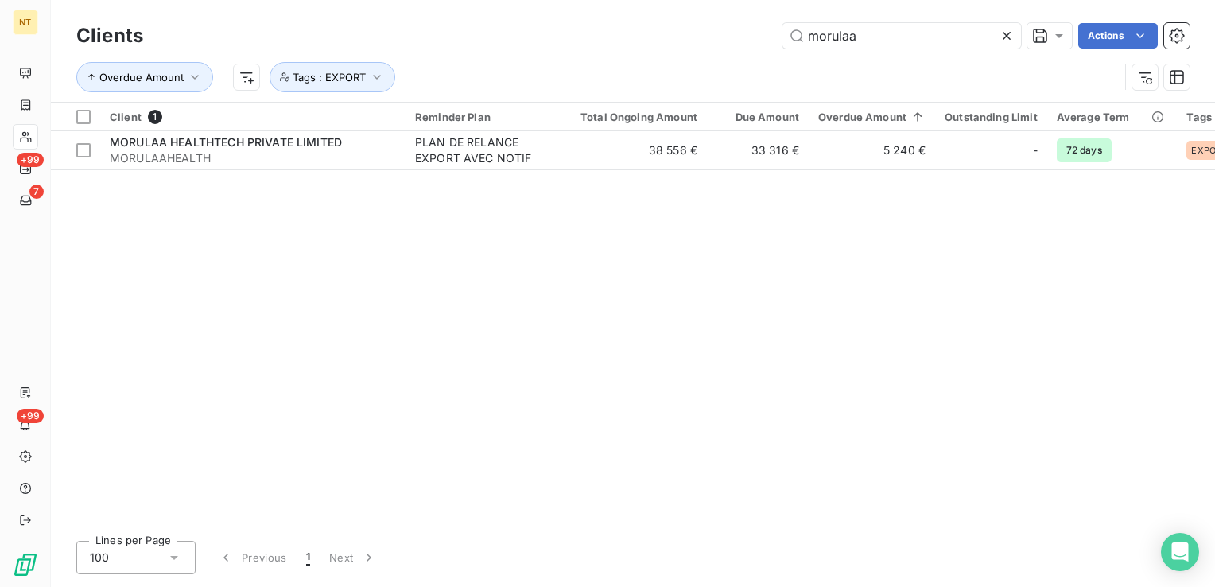
drag, startPoint x: 894, startPoint y: 42, endPoint x: 270, endPoint y: 43, distance: 623.3
click at [296, 43] on div "morulaa Actions" at bounding box center [675, 35] width 1027 height 25
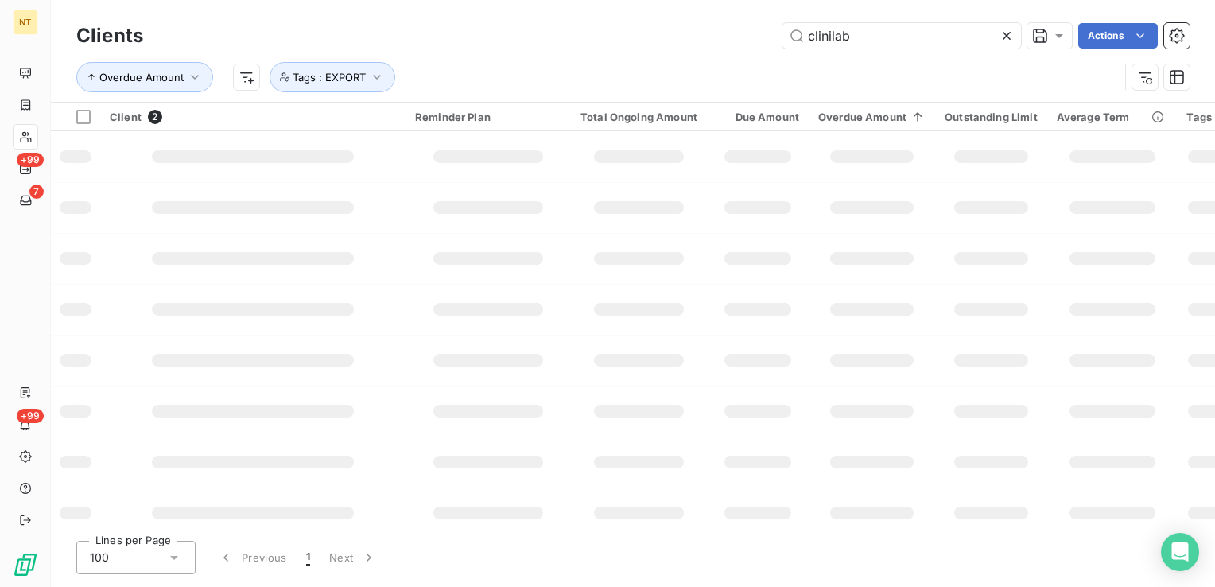
type input "clinilab"
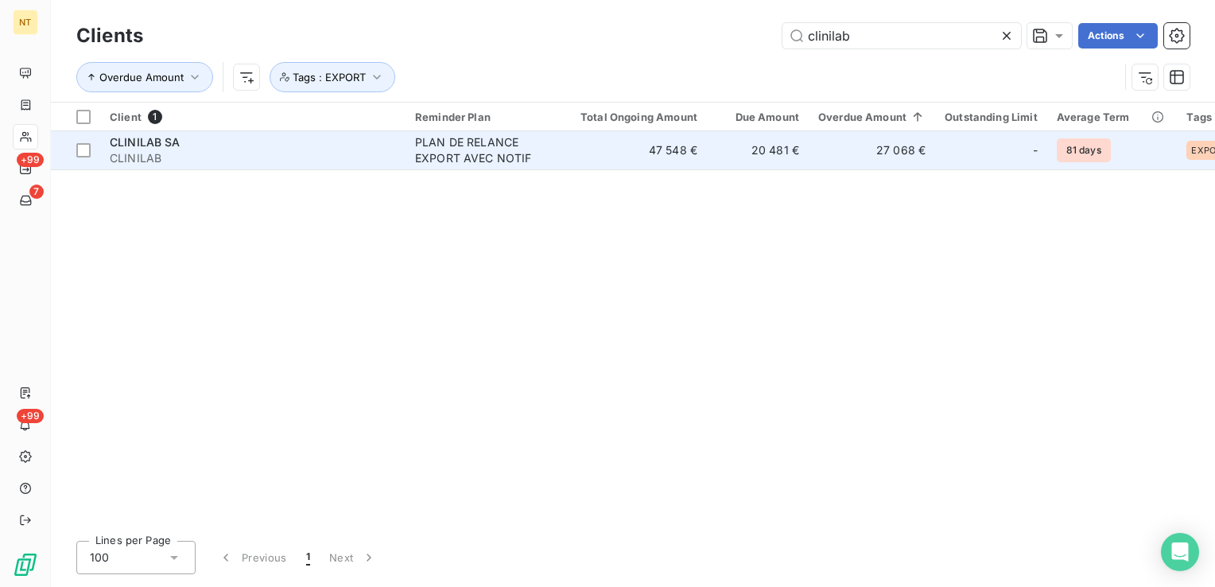
click at [686, 146] on td "47 548 €" at bounding box center [639, 150] width 136 height 38
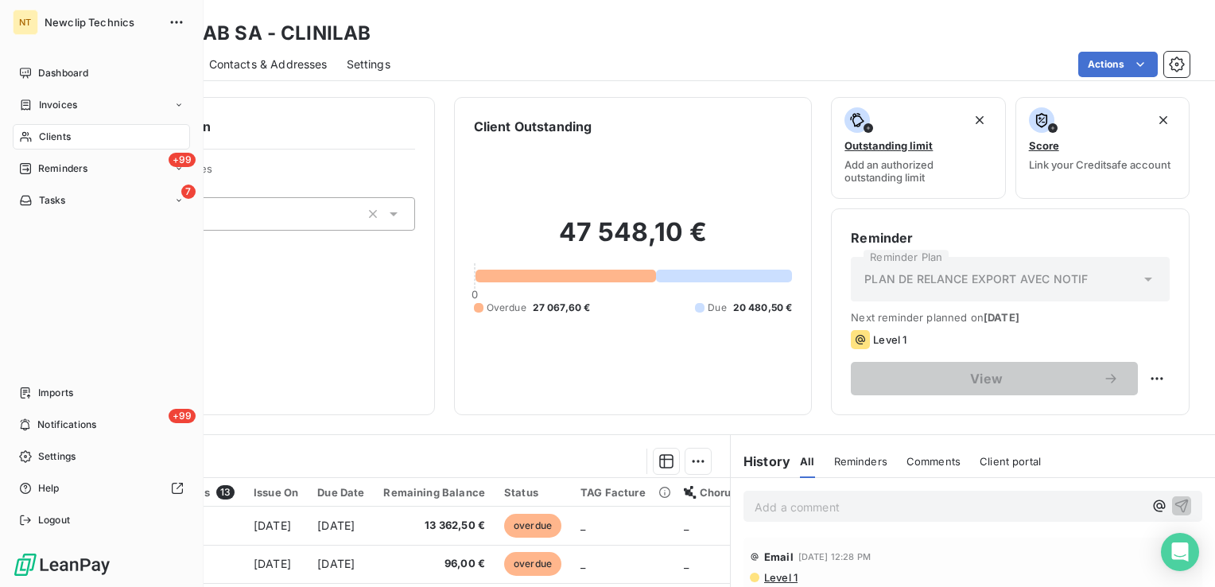
click at [60, 142] on span "Clients" at bounding box center [55, 137] width 32 height 14
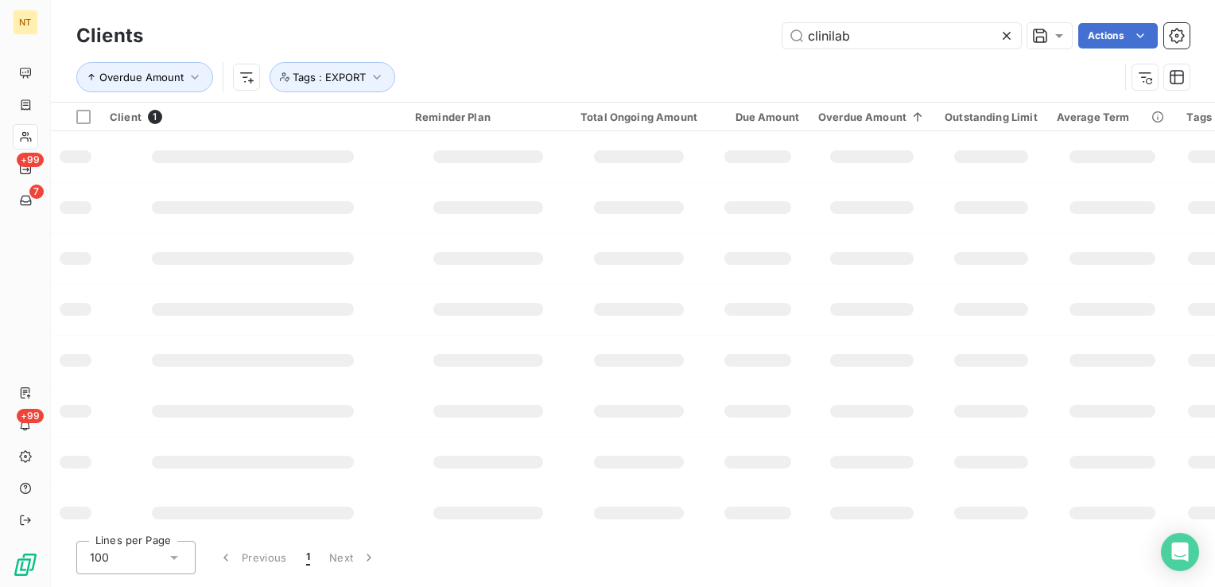
drag, startPoint x: 871, startPoint y: 36, endPoint x: 321, endPoint y: 32, distance: 550.2
click at [375, 31] on div "clinilab Actions" at bounding box center [675, 35] width 1027 height 25
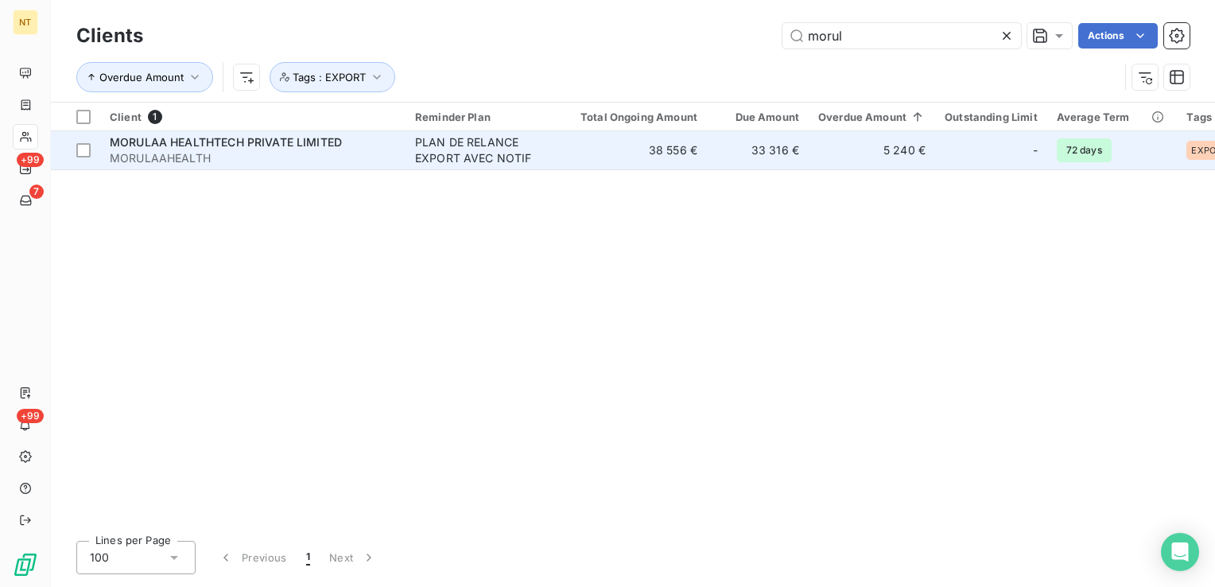
type input "morul"
click at [452, 153] on div "PLAN DE RELANCE EXPORT AVEC NOTIF" at bounding box center [488, 150] width 146 height 32
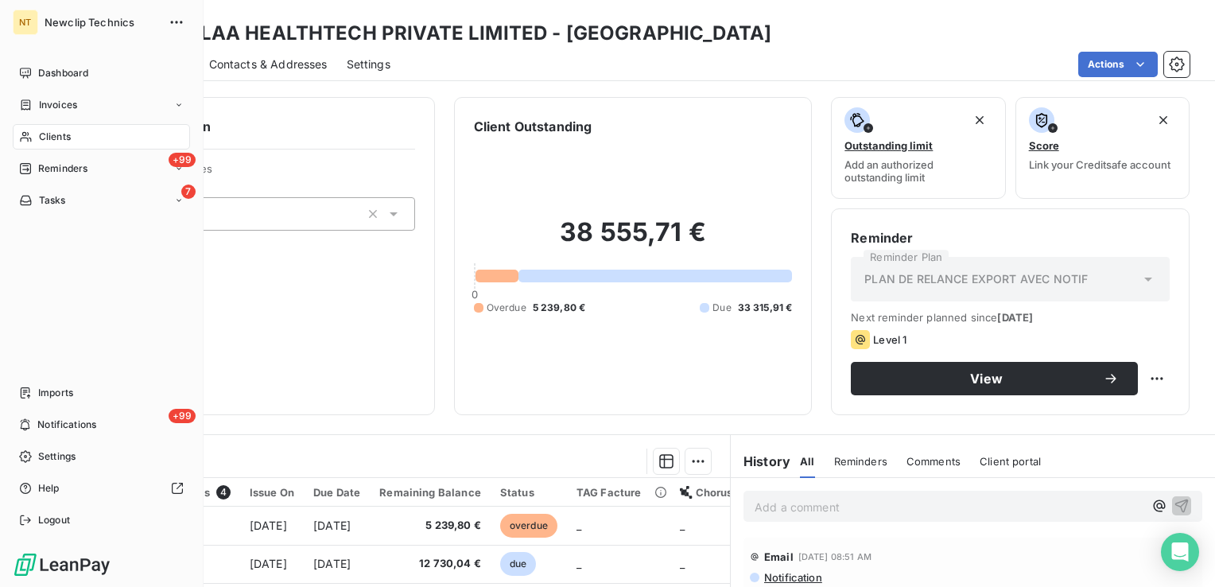
click at [70, 134] on span "Clients" at bounding box center [55, 137] width 32 height 14
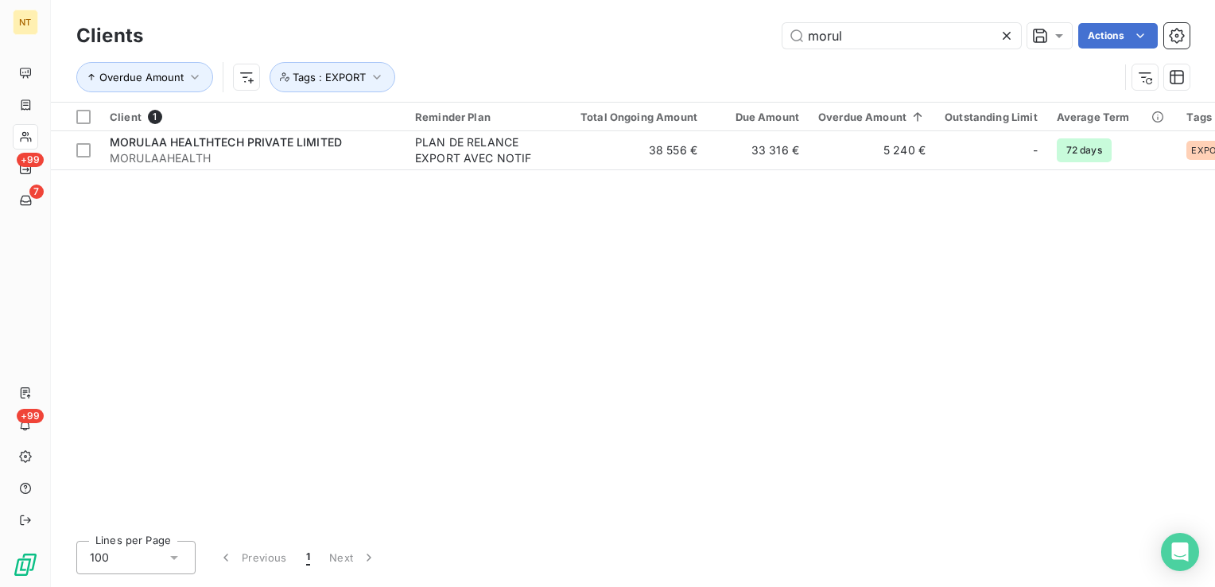
drag, startPoint x: 863, startPoint y: 37, endPoint x: 553, endPoint y: 30, distance: 309.4
click at [566, 29] on div "morul Actions" at bounding box center [675, 35] width 1027 height 25
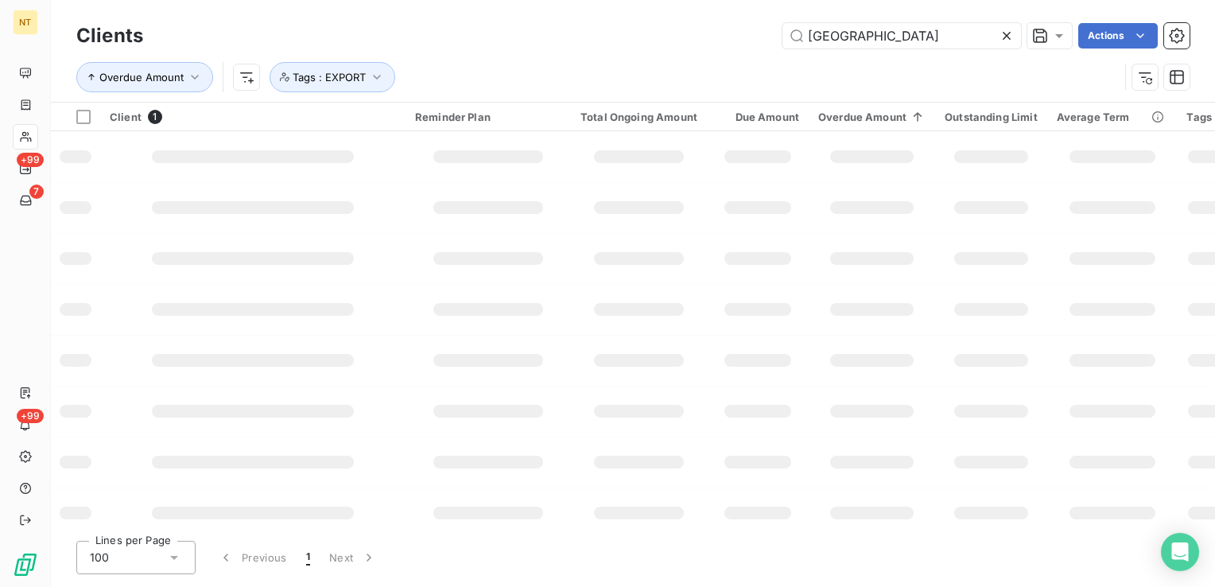
type input "[GEOGRAPHIC_DATA]"
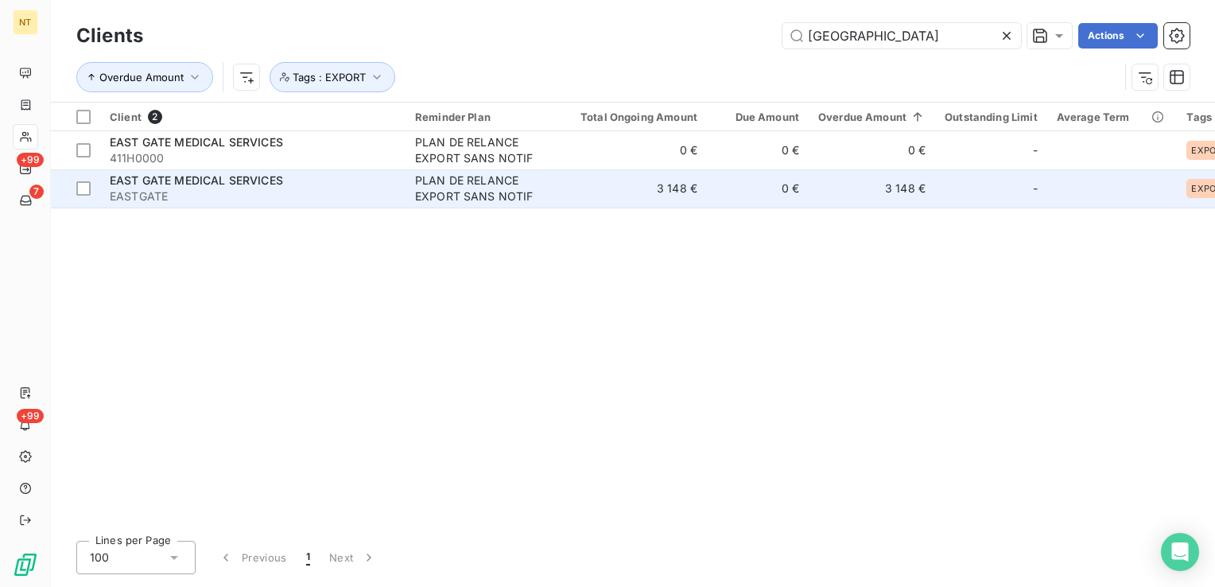
click at [553, 199] on div "PLAN DE RELANCE EXPORT SANS NOTIF" at bounding box center [488, 189] width 146 height 32
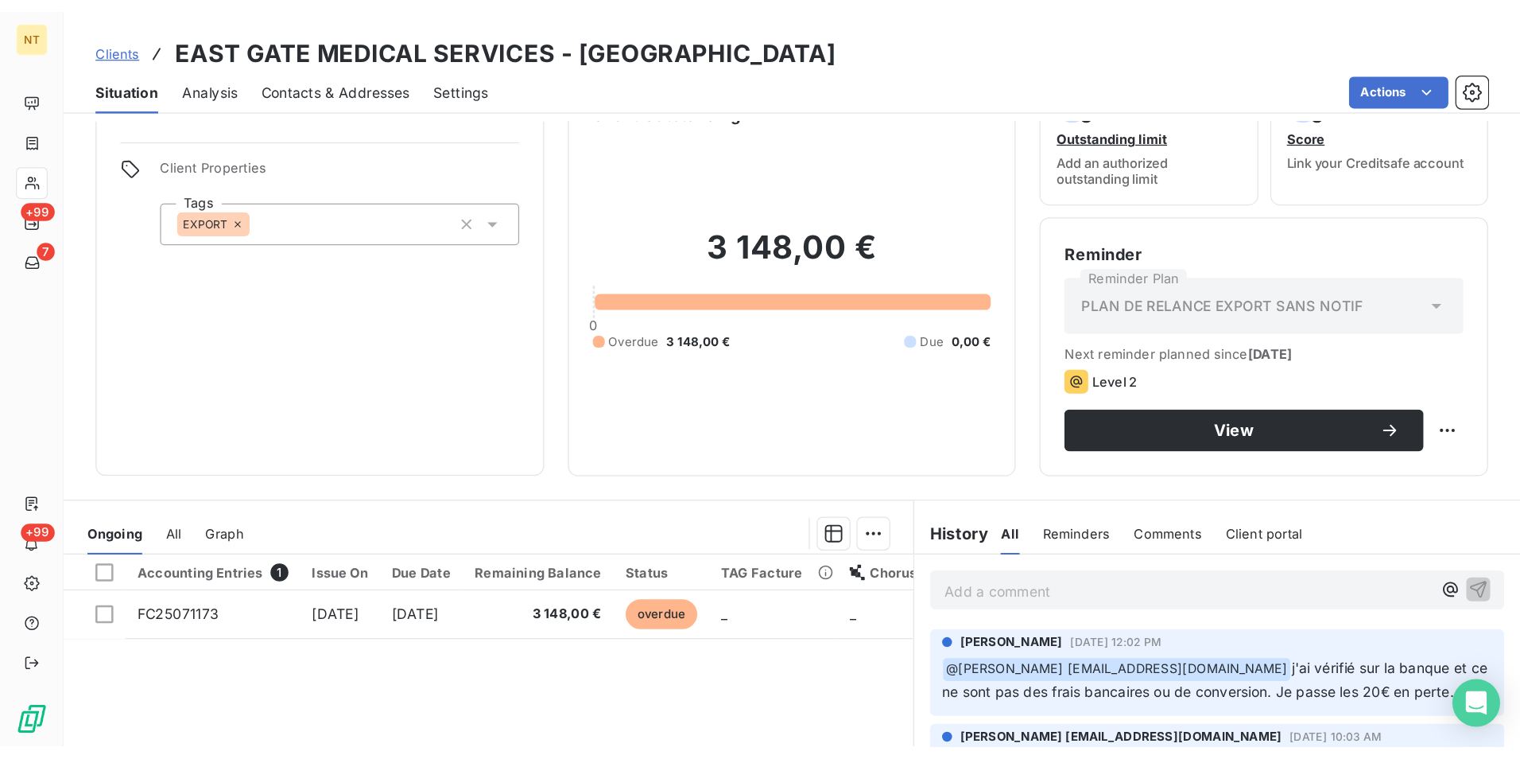
scroll to position [239, 0]
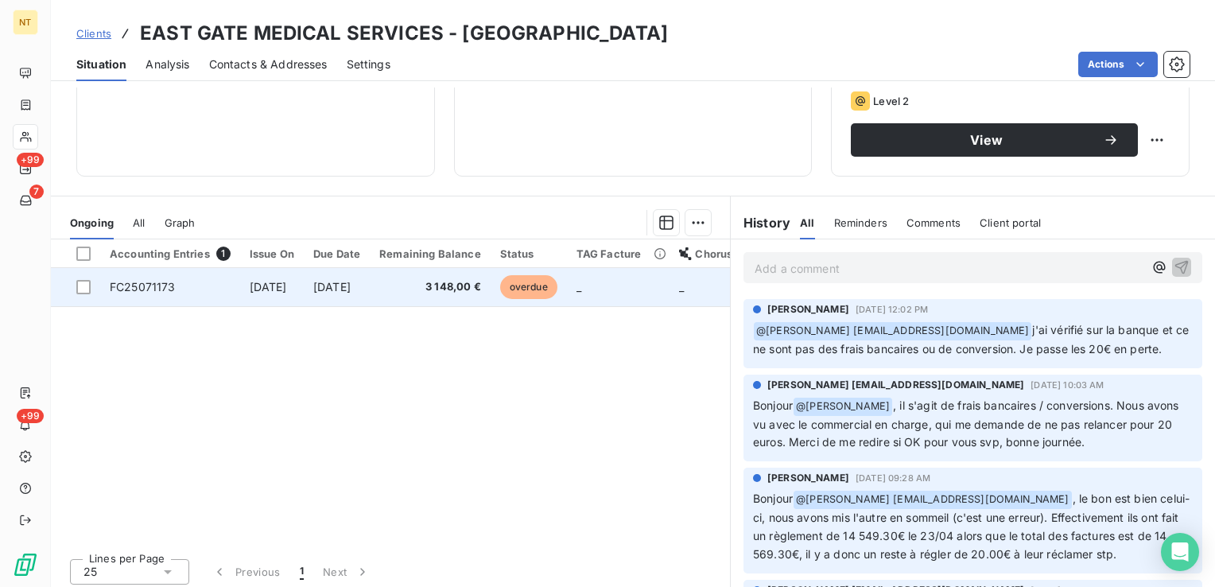
click at [351, 280] on span "[DATE]" at bounding box center [331, 287] width 37 height 14
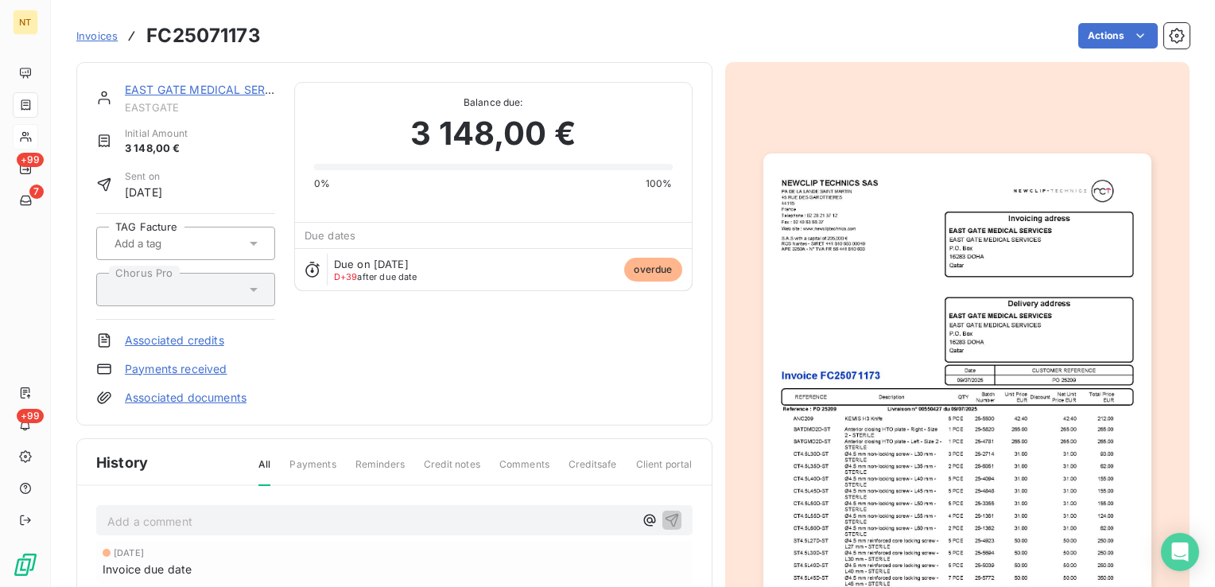
click at [512, 353] on div "EAST GATE MEDICAL SERVICES EASTGATE Initial Amount 3 148,00 € Sent on [DATE] TA…" at bounding box center [394, 244] width 596 height 324
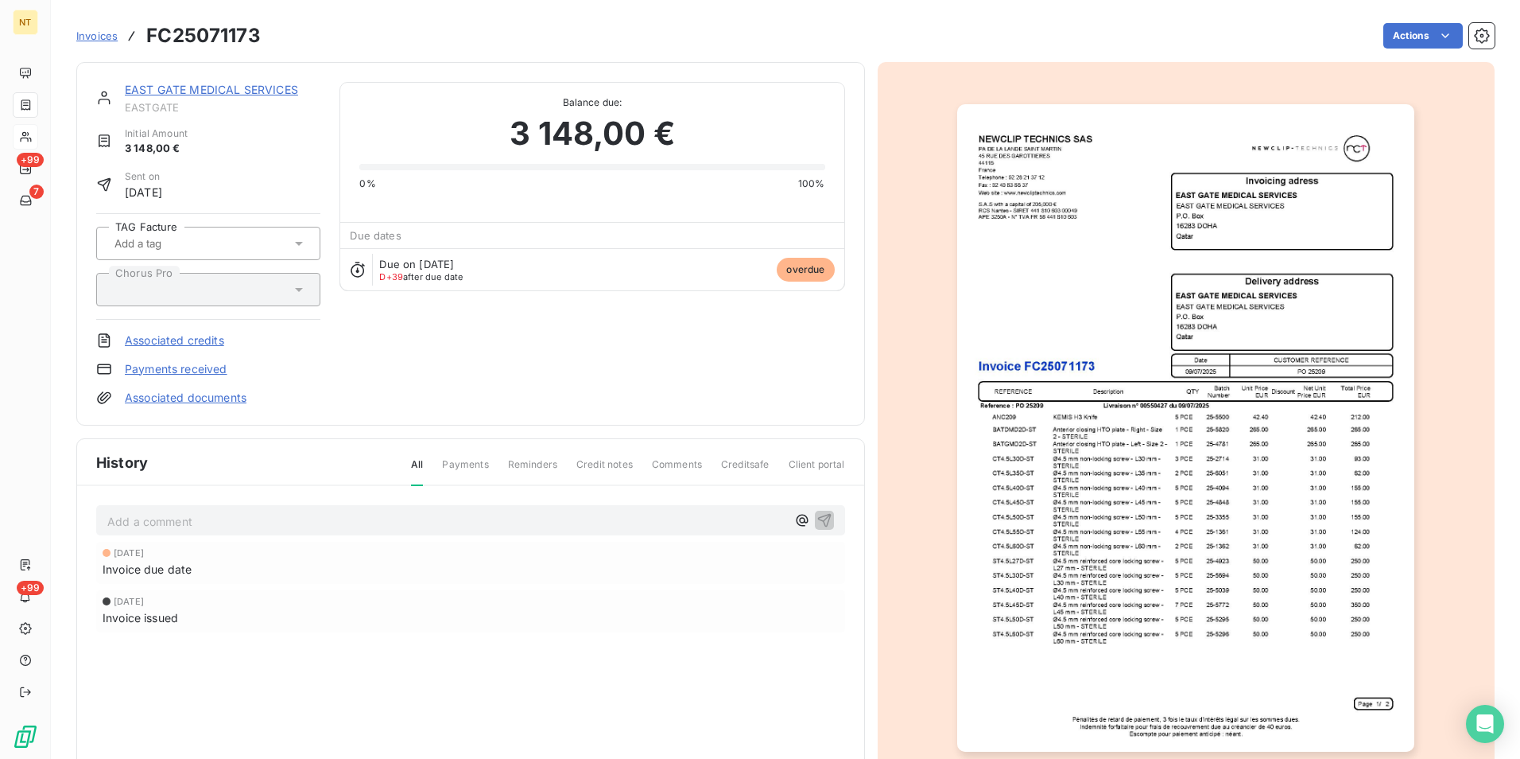
click at [688, 695] on div "[DATE] Invoice due date [DATE] Invoice issued" at bounding box center [470, 618] width 749 height 154
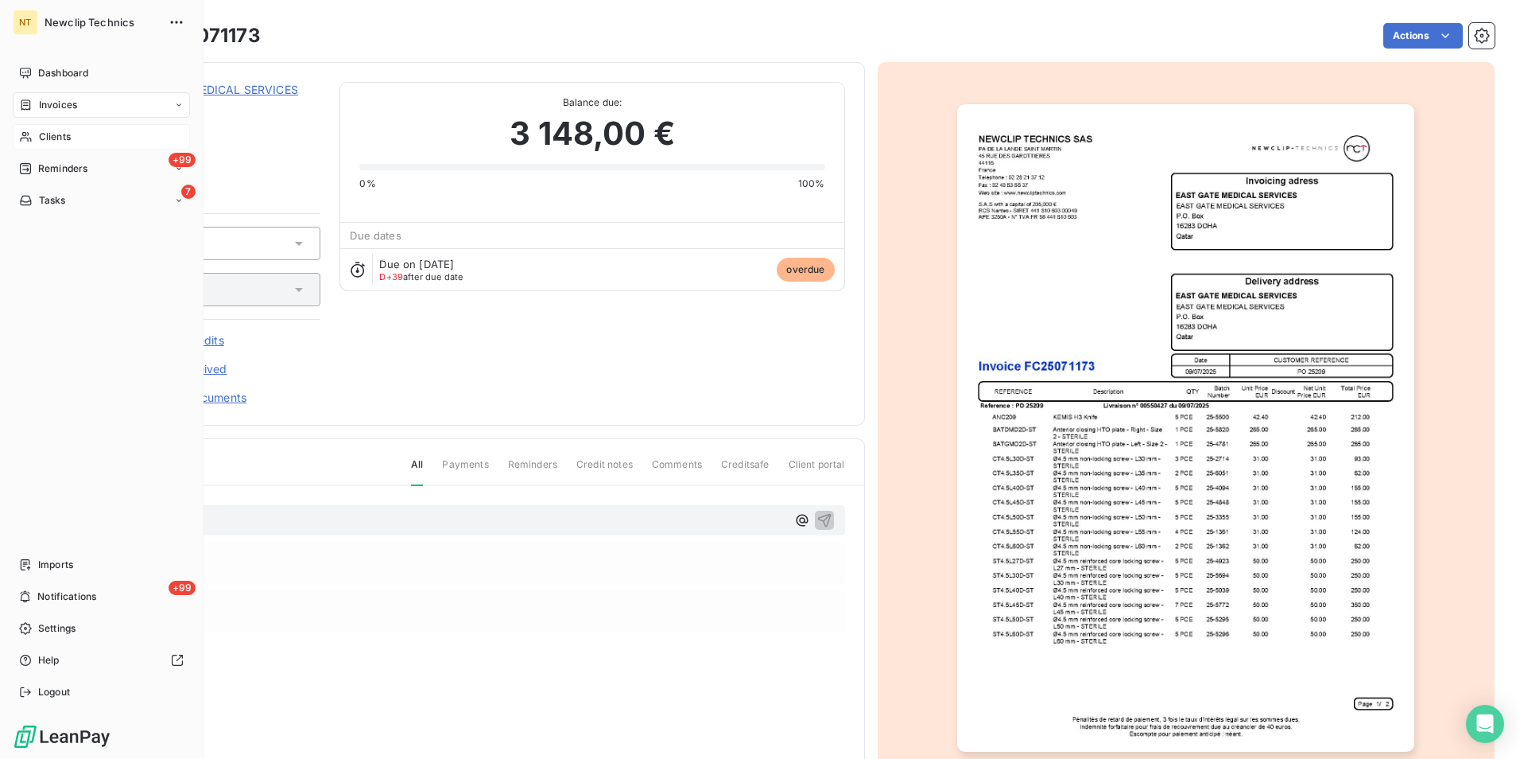
click at [73, 99] on span "Invoices" at bounding box center [58, 105] width 38 height 14
